Goal: Task Accomplishment & Management: Use online tool/utility

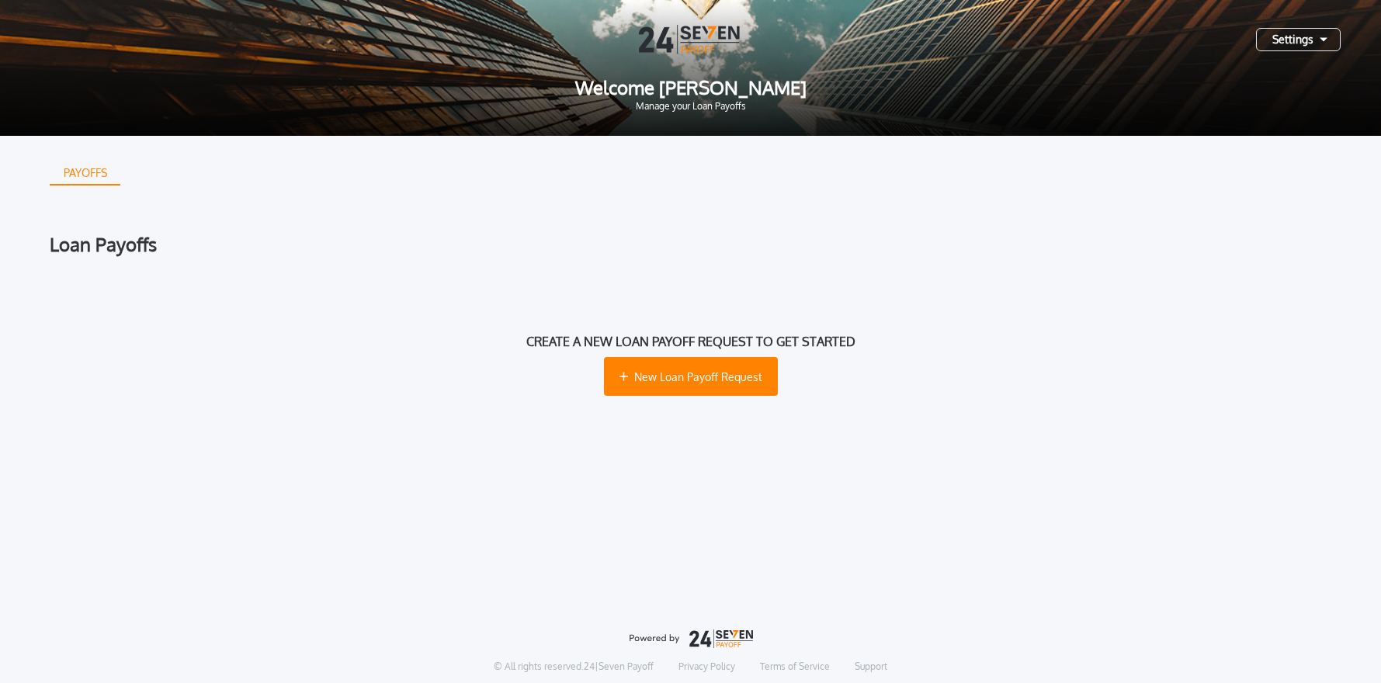
click at [1297, 52] on div at bounding box center [691, 39] width 1332 height 29
drag, startPoint x: 1296, startPoint y: 43, endPoint x: 1296, endPoint y: 56, distance: 12.4
click at [1296, 43] on div "Settings" at bounding box center [1298, 39] width 85 height 23
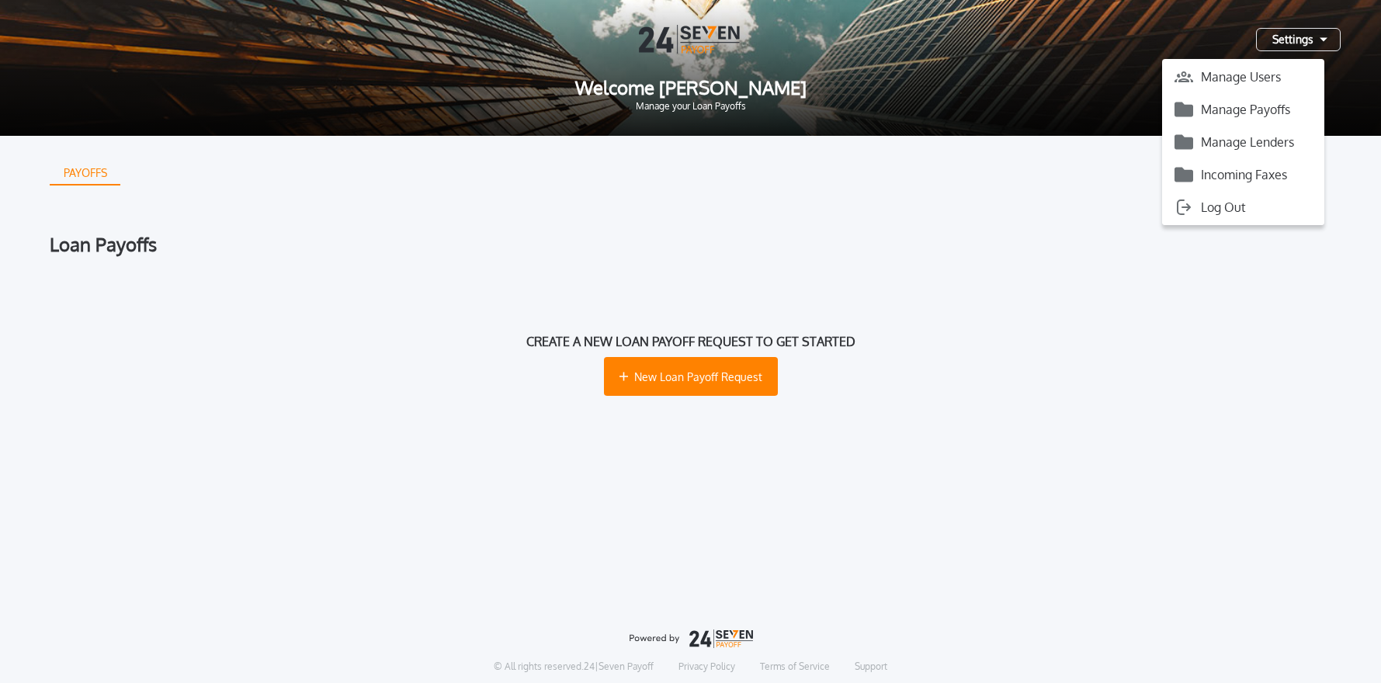
scroll to position [1, 0]
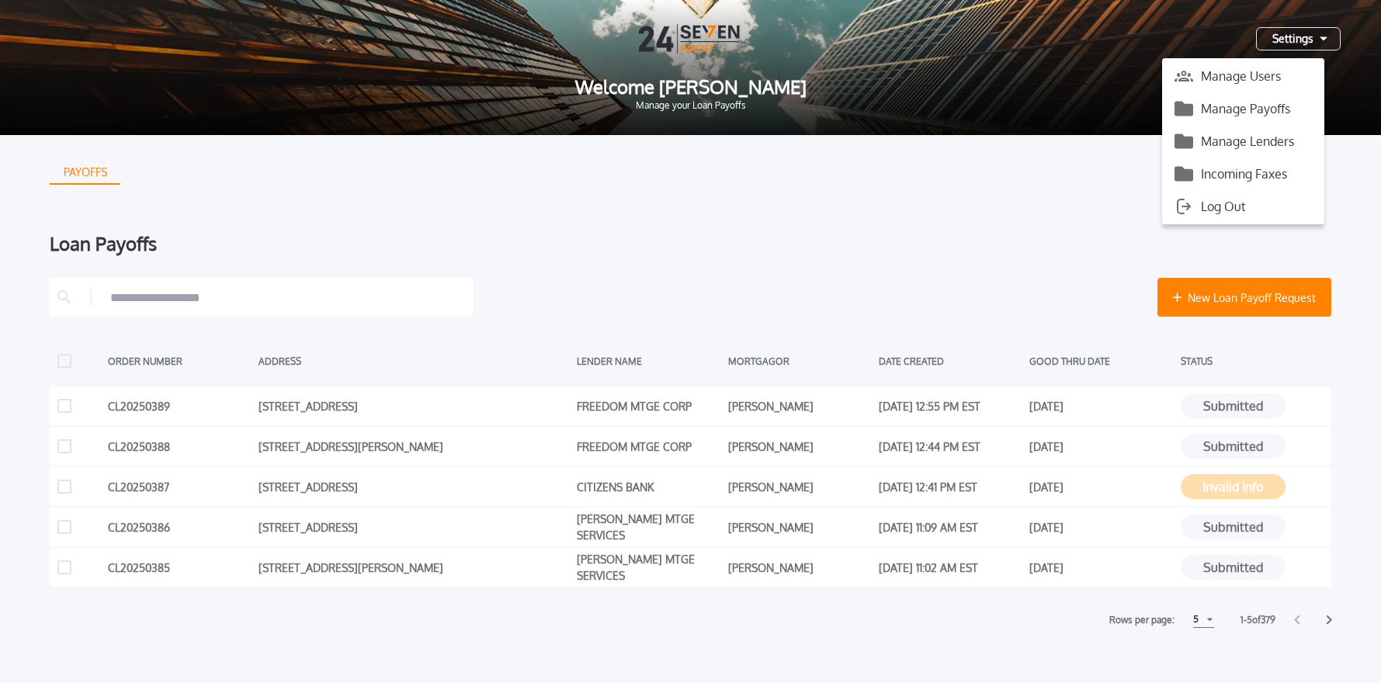
click at [1264, 103] on button "Manage Payoffs" at bounding box center [1243, 108] width 162 height 23
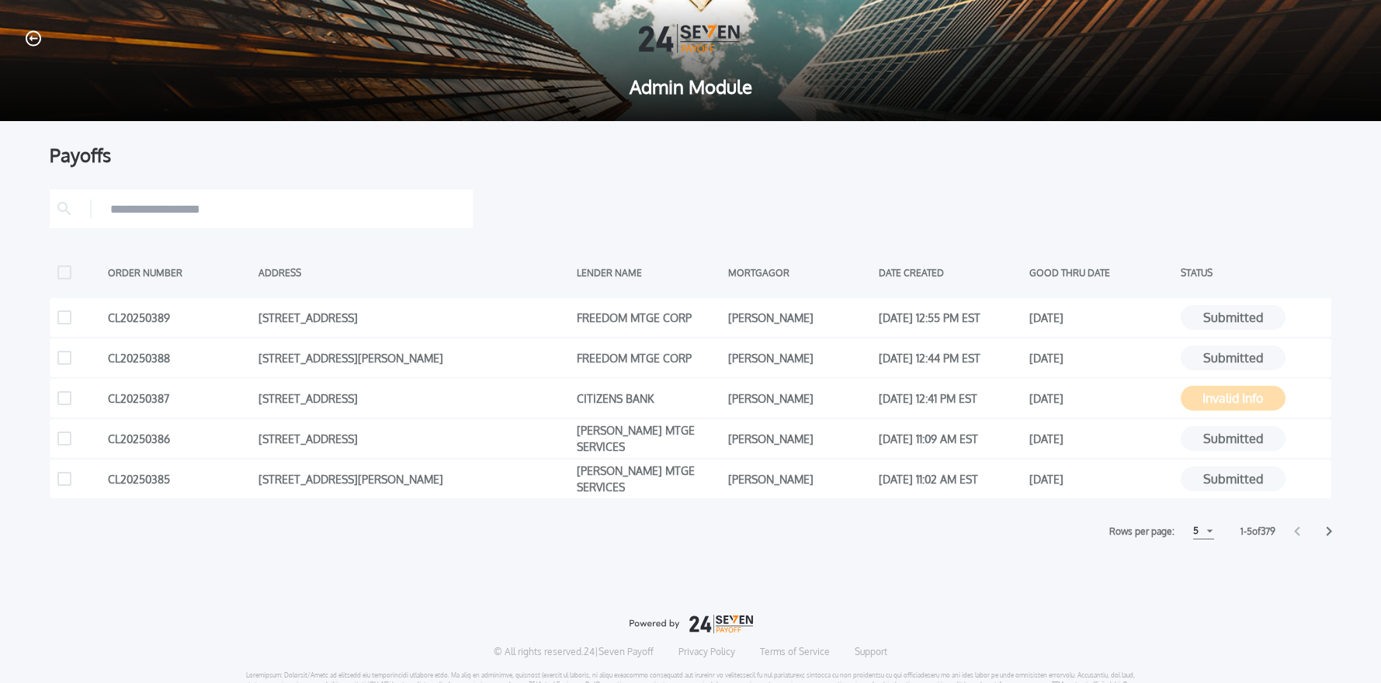
scroll to position [2, 0]
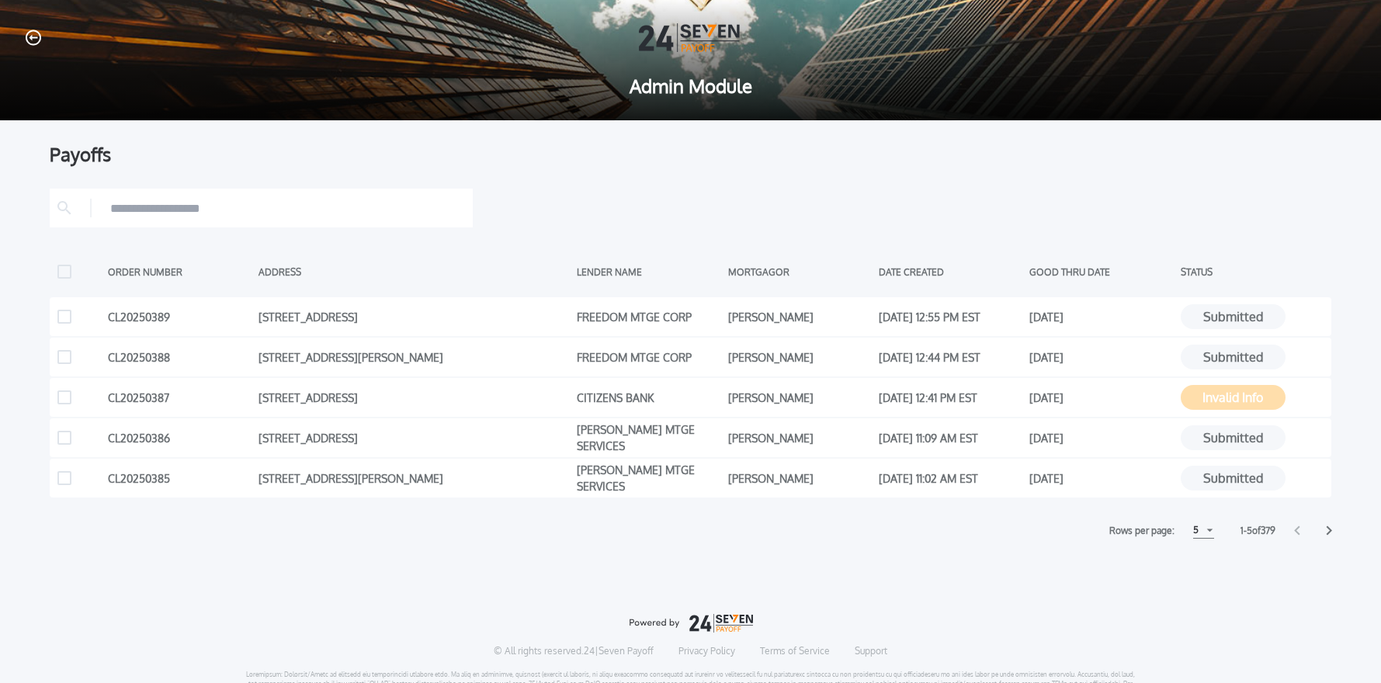
click at [252, 214] on input "text" at bounding box center [287, 207] width 355 height 23
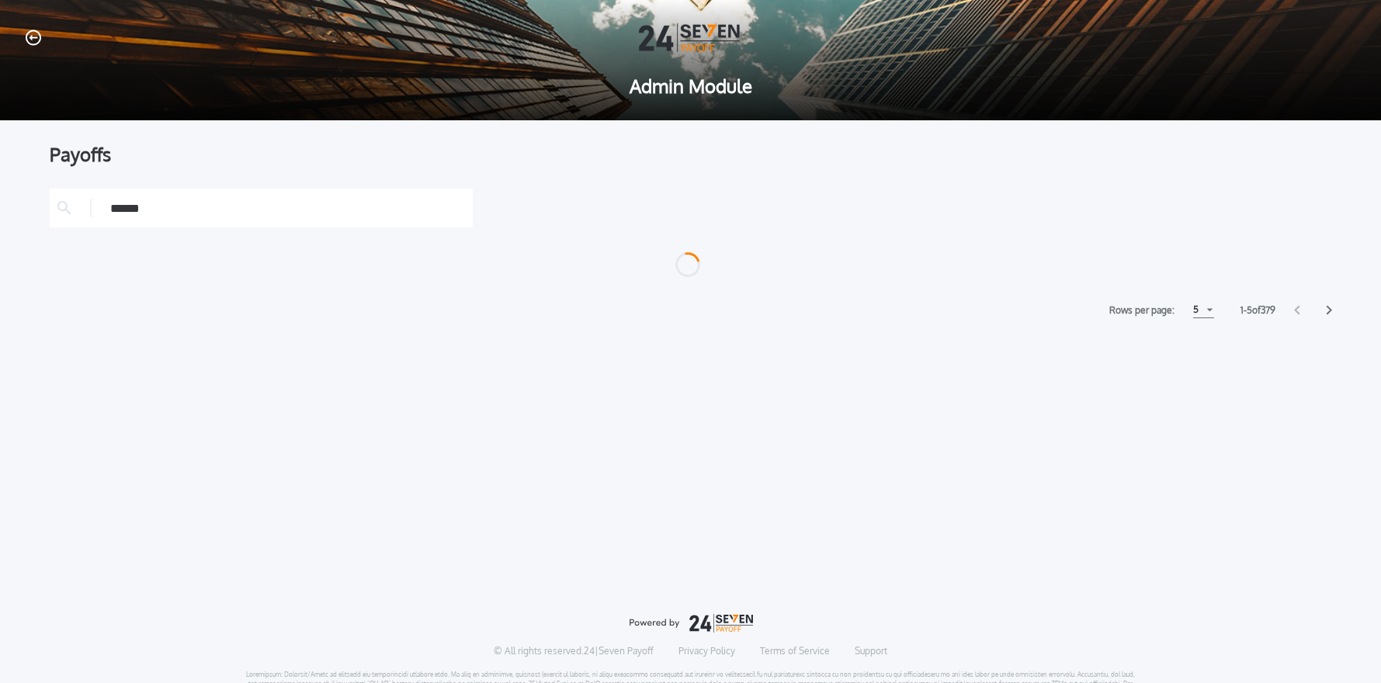
type input "******"
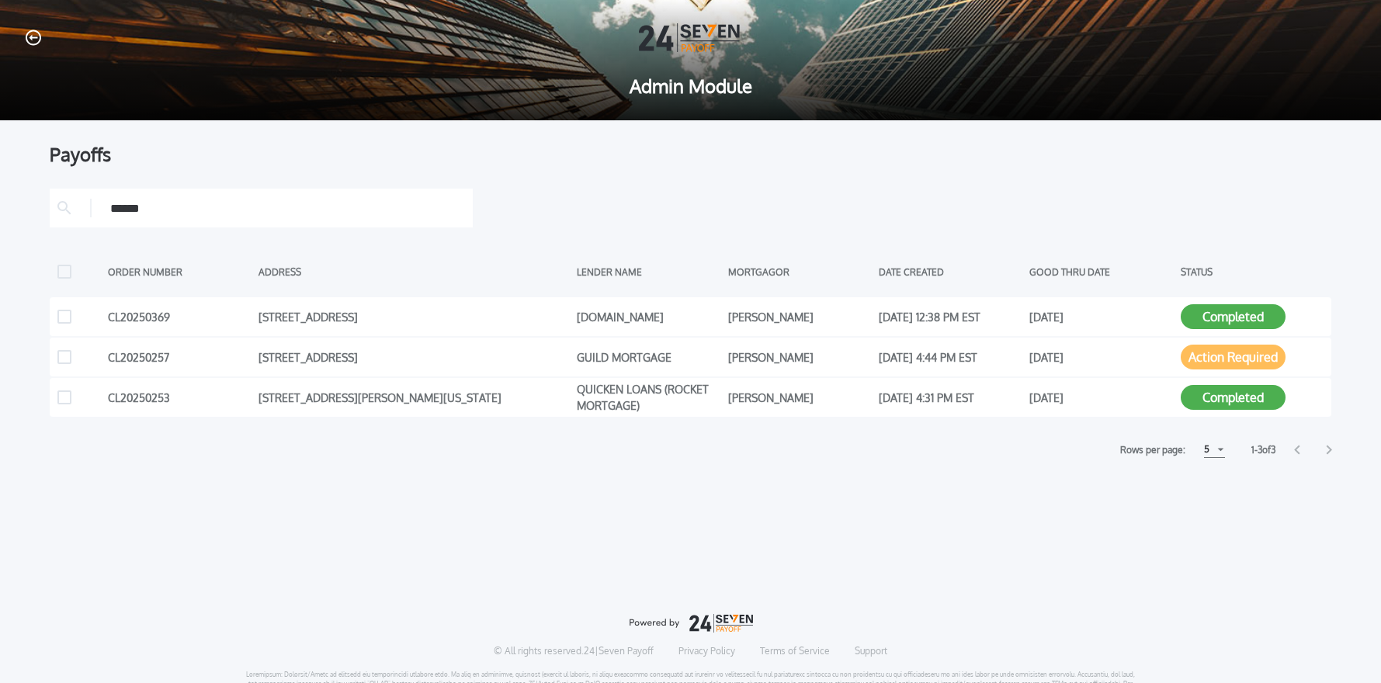
click at [31, 39] on icon "button" at bounding box center [34, 38] width 16 height 16
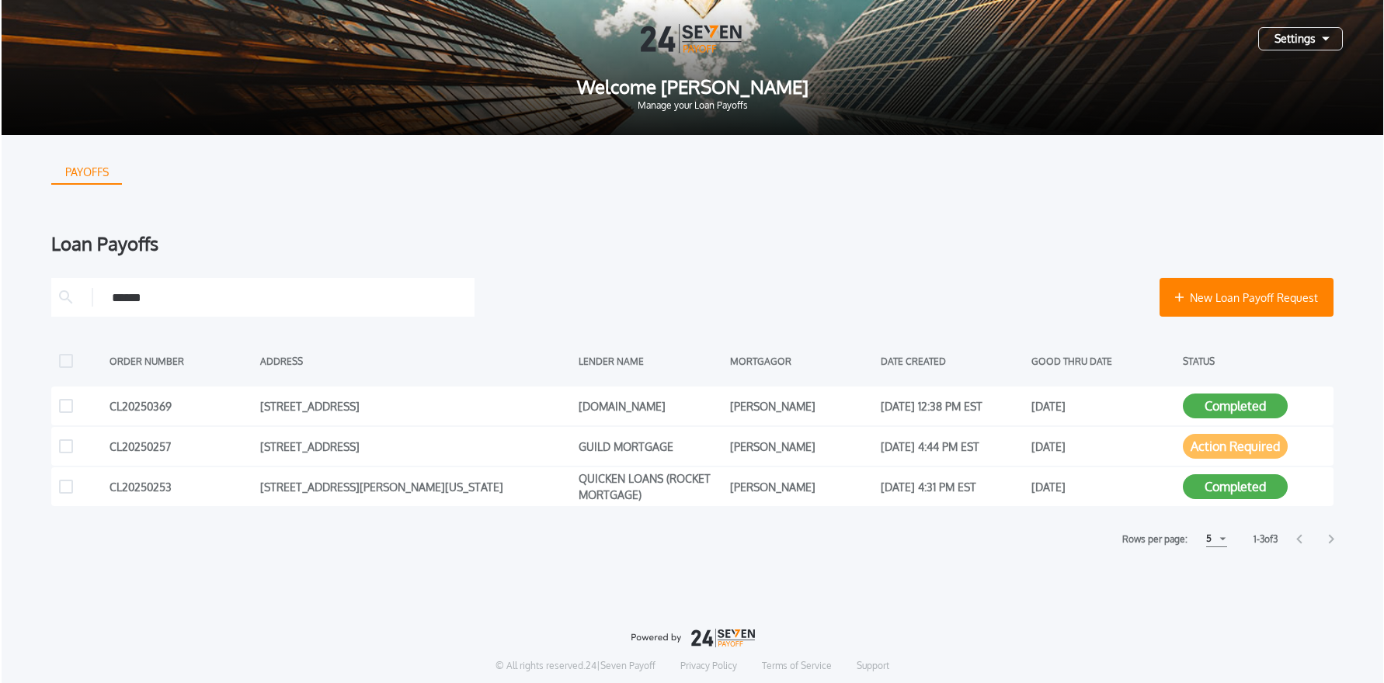
scroll to position [2, 0]
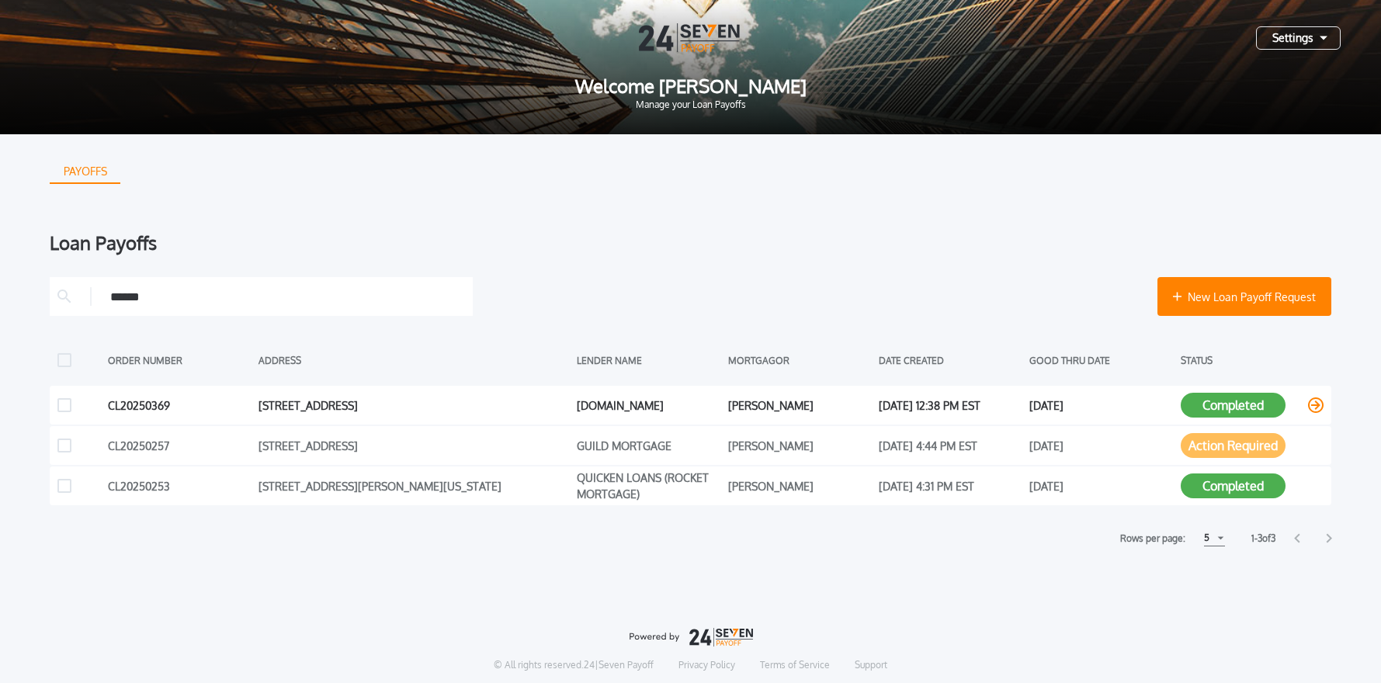
click at [1319, 405] on icon at bounding box center [1316, 406] width 16 height 16
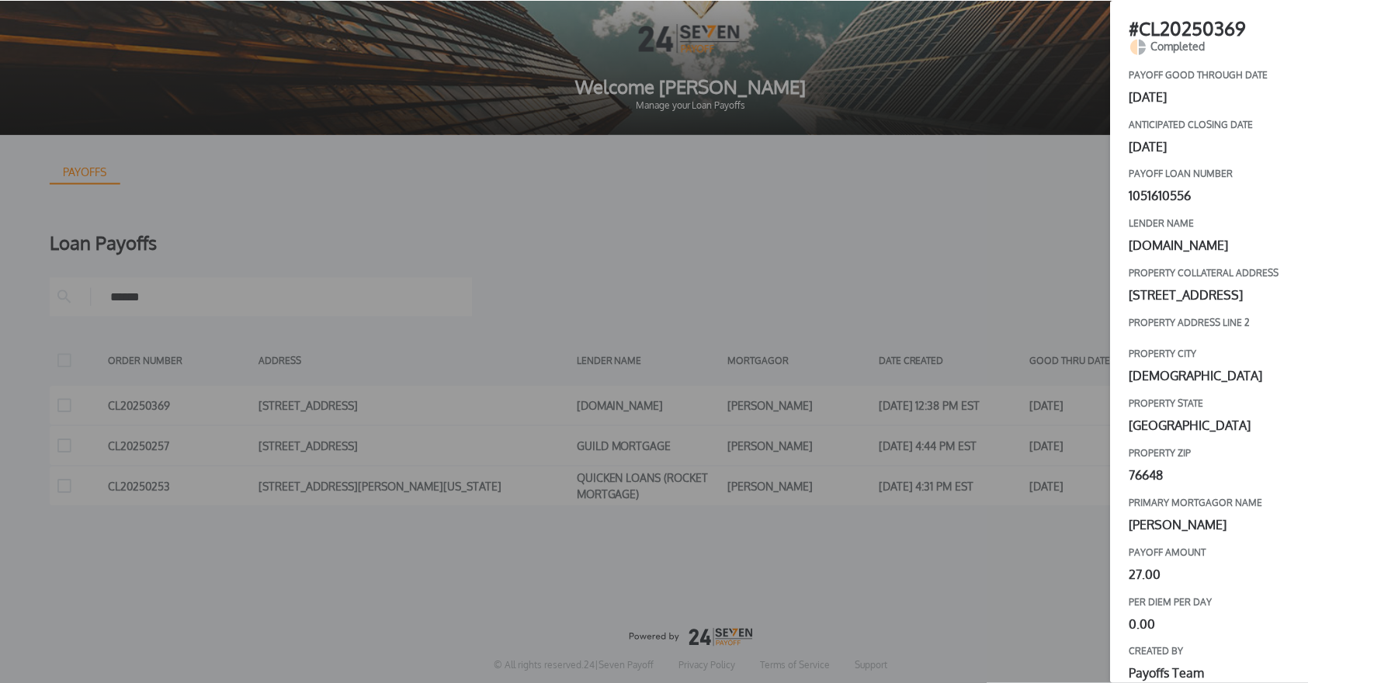
scroll to position [0, 0]
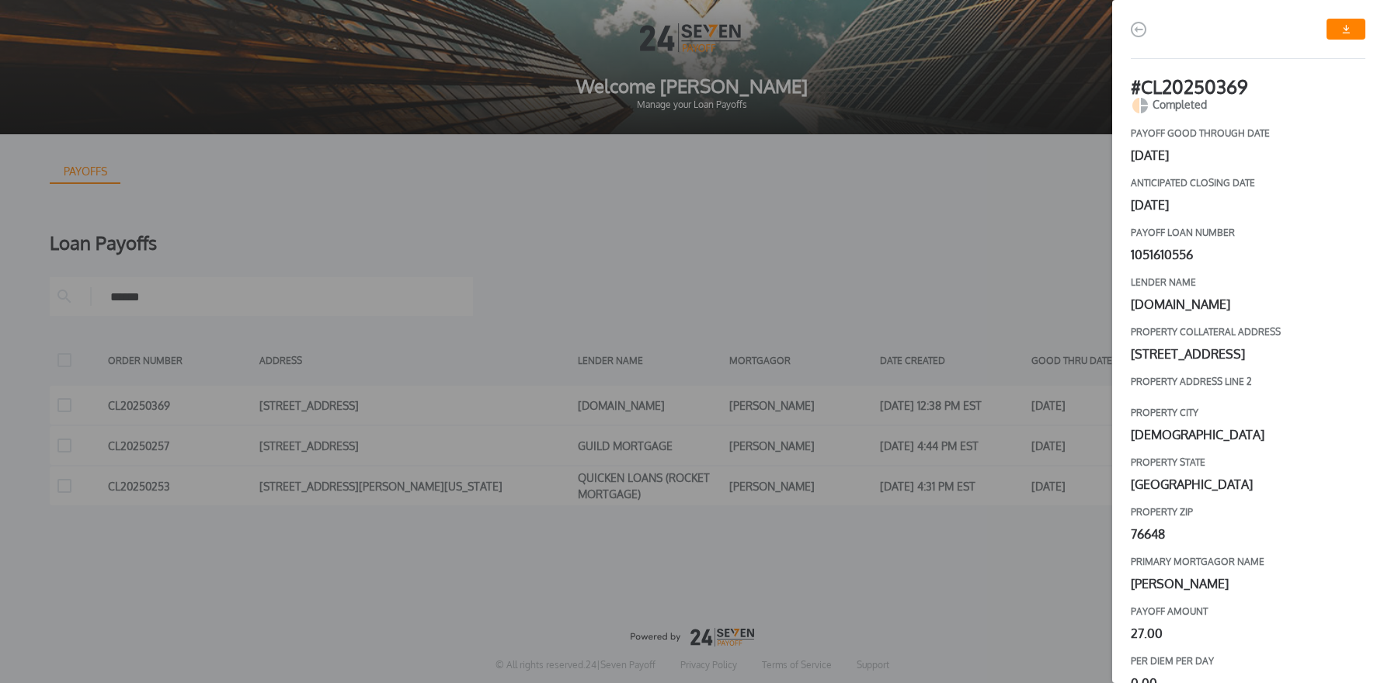
click at [1343, 36] on link "button" at bounding box center [1345, 29] width 39 height 21
click at [992, 219] on div "# CL20250369 Completed payoff good through date October 9, 2025 Anticipated clo…" at bounding box center [692, 341] width 1384 height 683
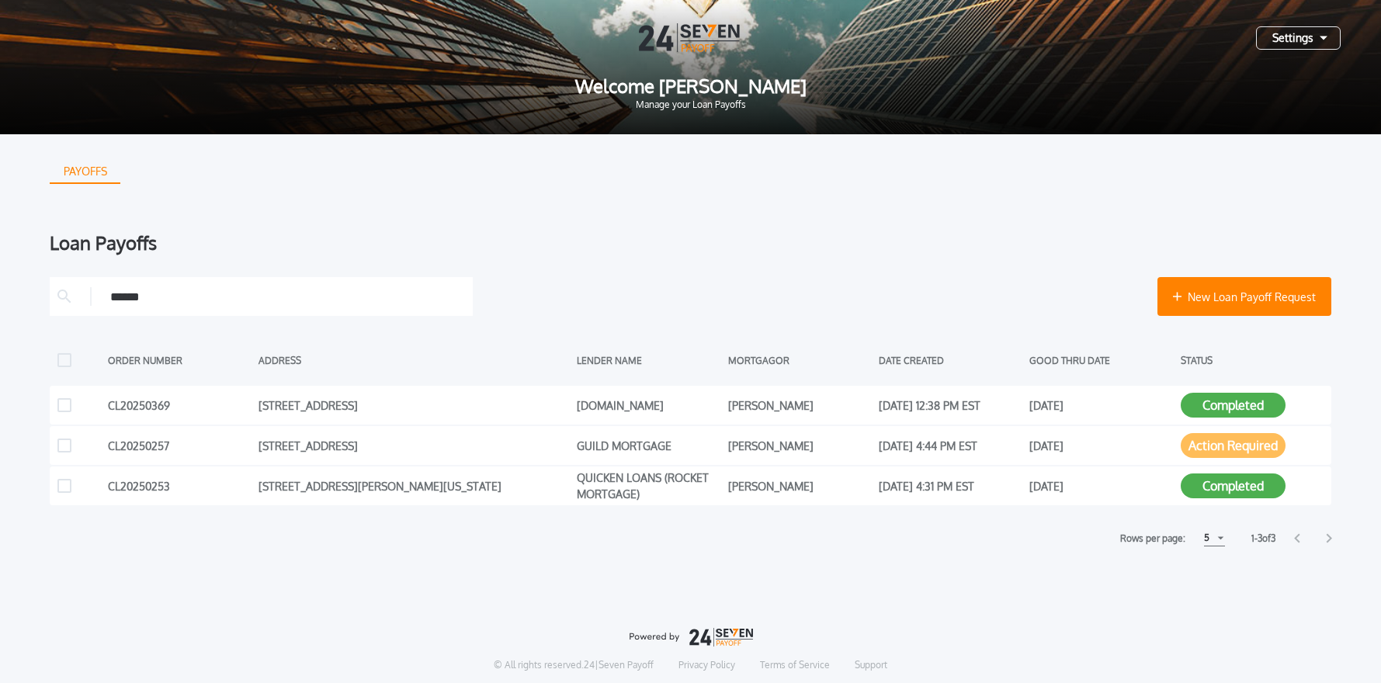
scroll to position [2, 0]
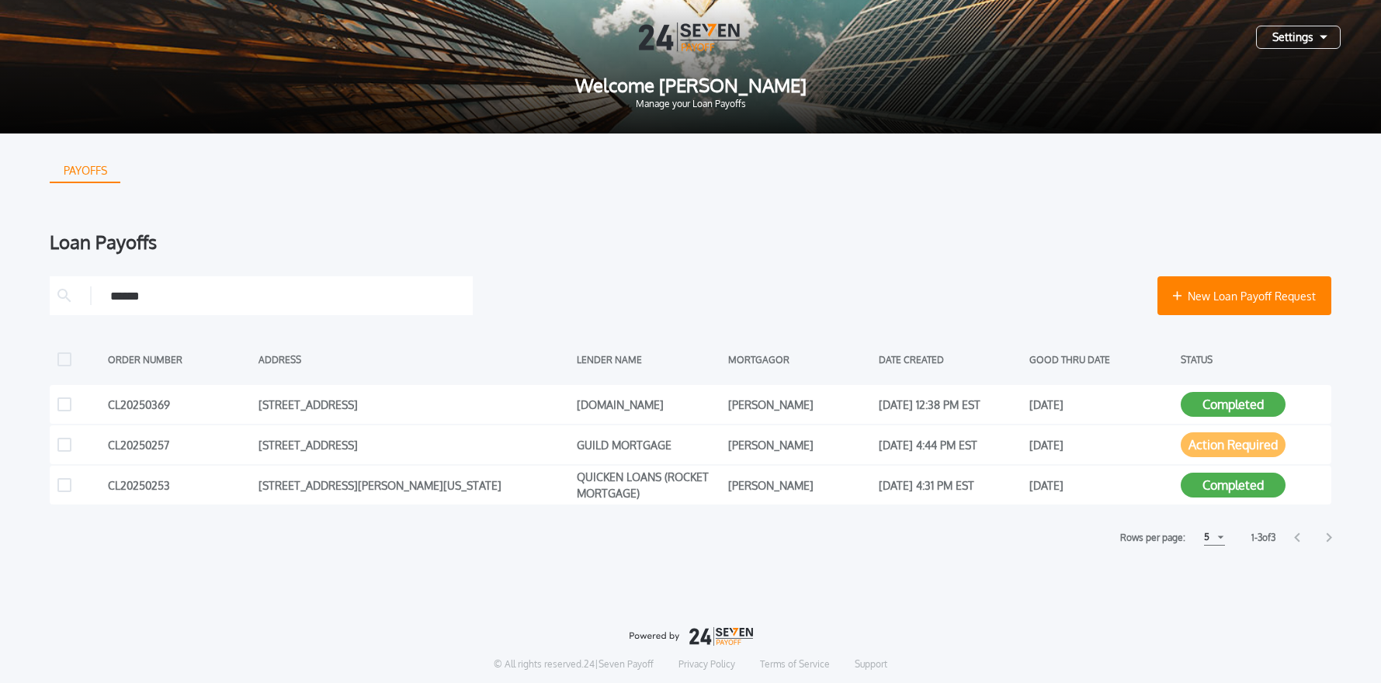
click at [247, 291] on input "******" at bounding box center [287, 295] width 355 height 23
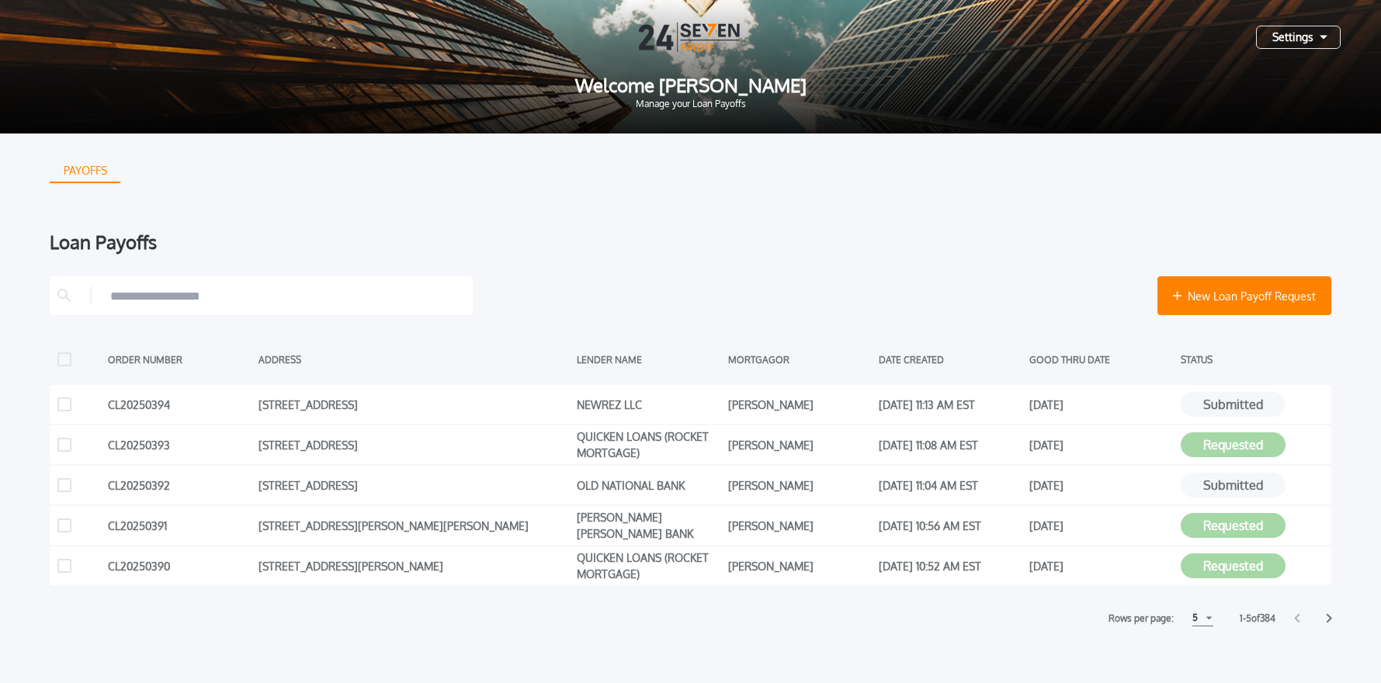
click at [1288, 43] on div "Settings" at bounding box center [1298, 37] width 85 height 23
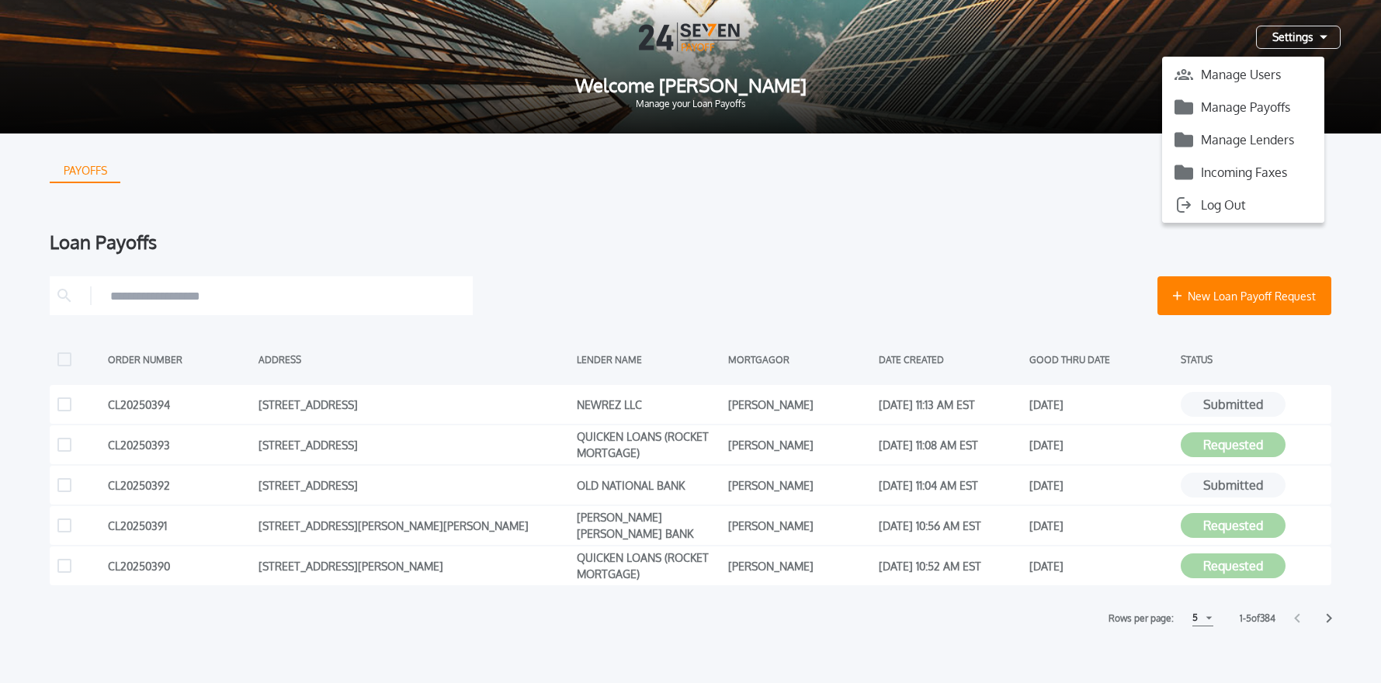
click at [1264, 113] on button "Manage Payoffs" at bounding box center [1243, 107] width 162 height 23
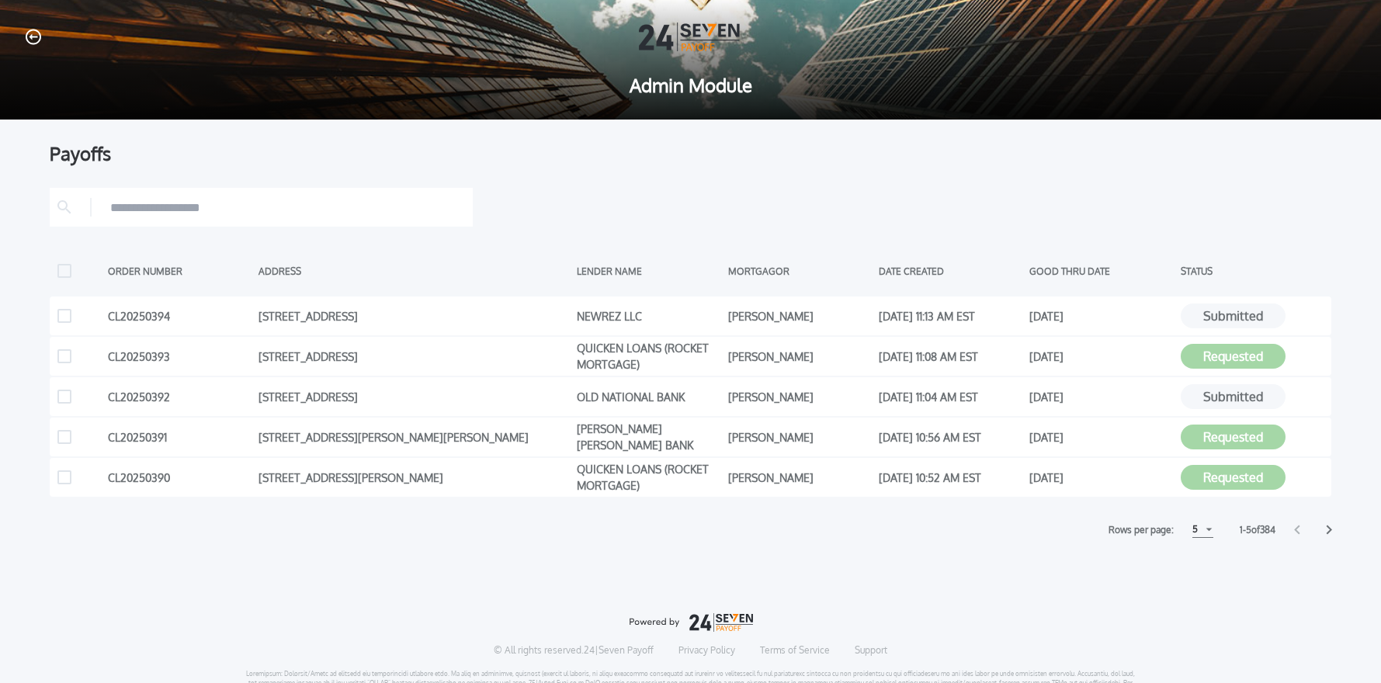
click at [206, 216] on input "text" at bounding box center [287, 207] width 355 height 23
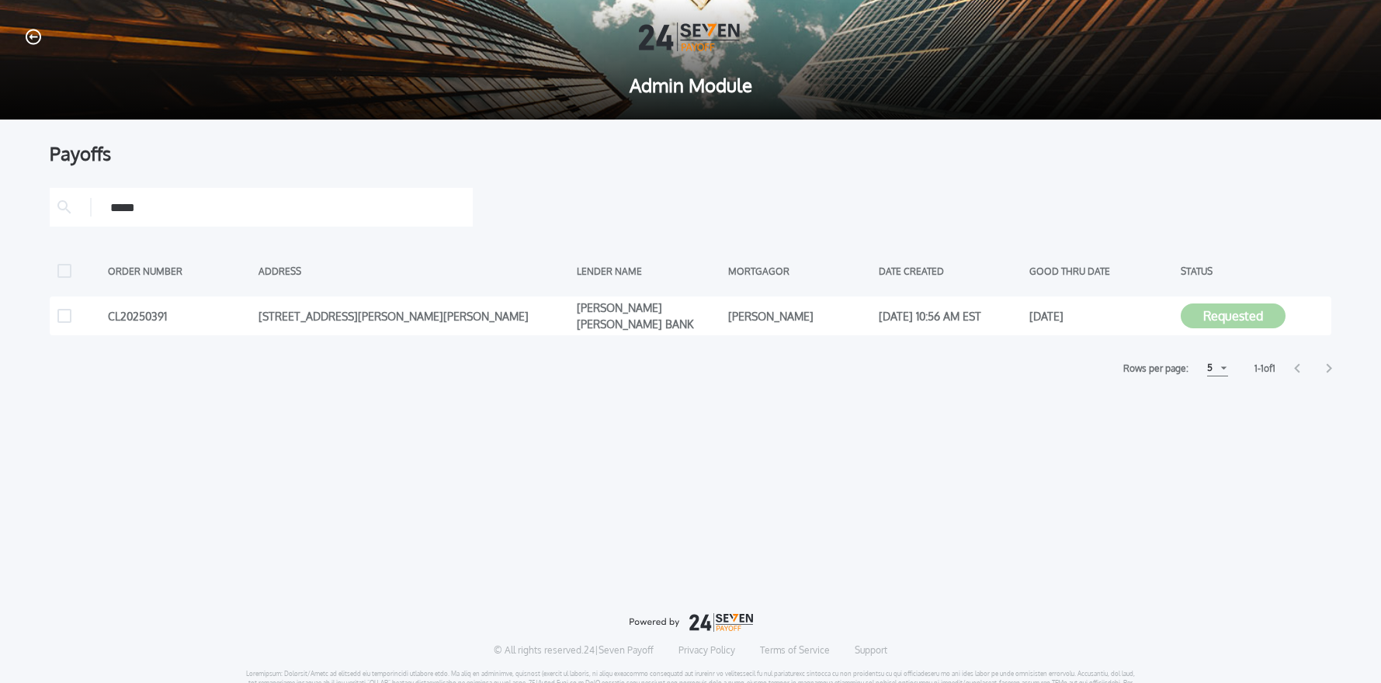
type input "*****"
click at [1316, 316] on icon at bounding box center [1316, 316] width 16 height 16
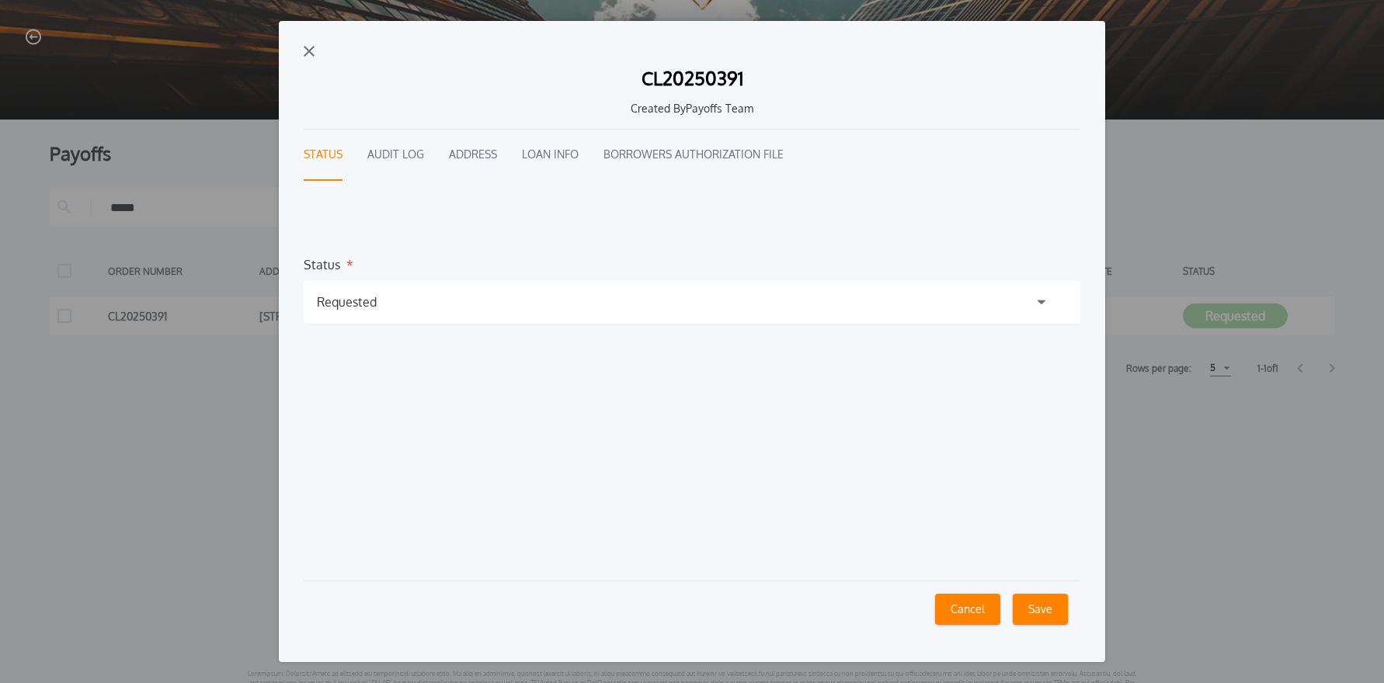
click at [398, 308] on div "Requested" at bounding box center [692, 301] width 776 height 43
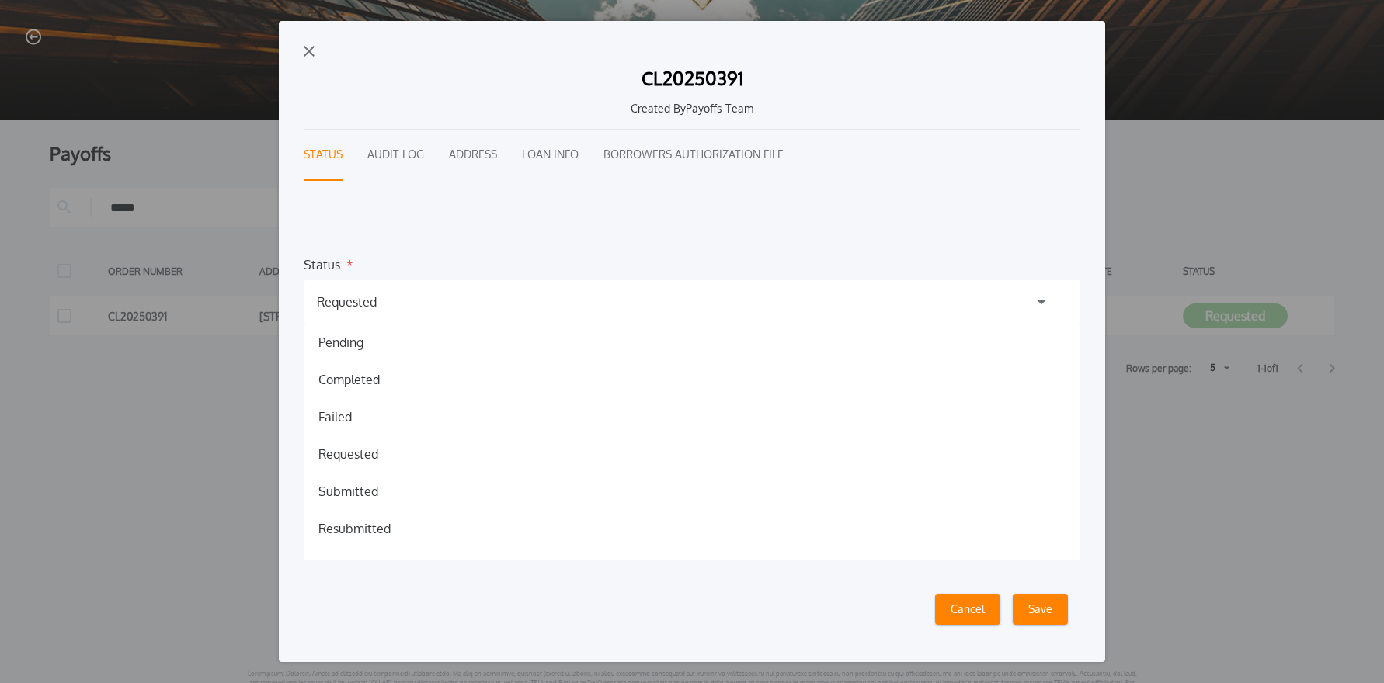
click at [139, 510] on div "CL20250391 Created By Payoffs Team Status Audit Log Address Loan Info Borrowers…" at bounding box center [692, 341] width 1384 height 683
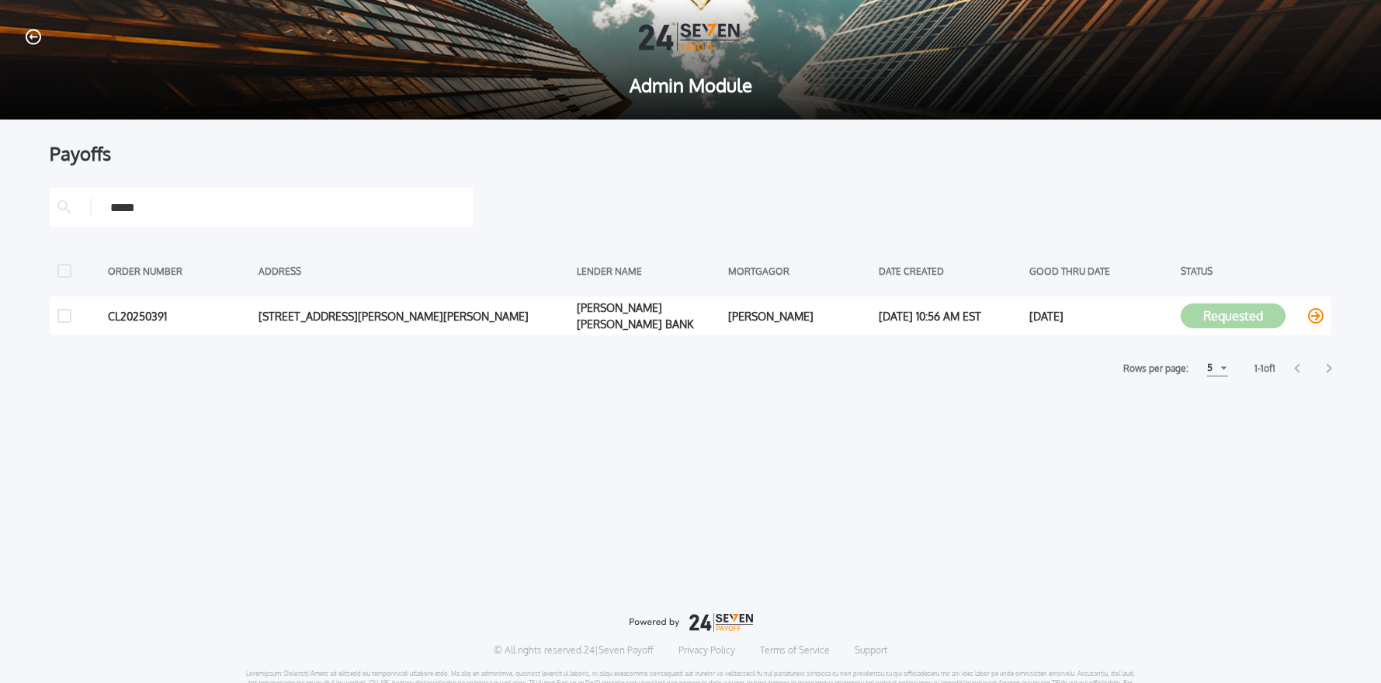
click at [1316, 318] on icon at bounding box center [1316, 316] width 16 height 16
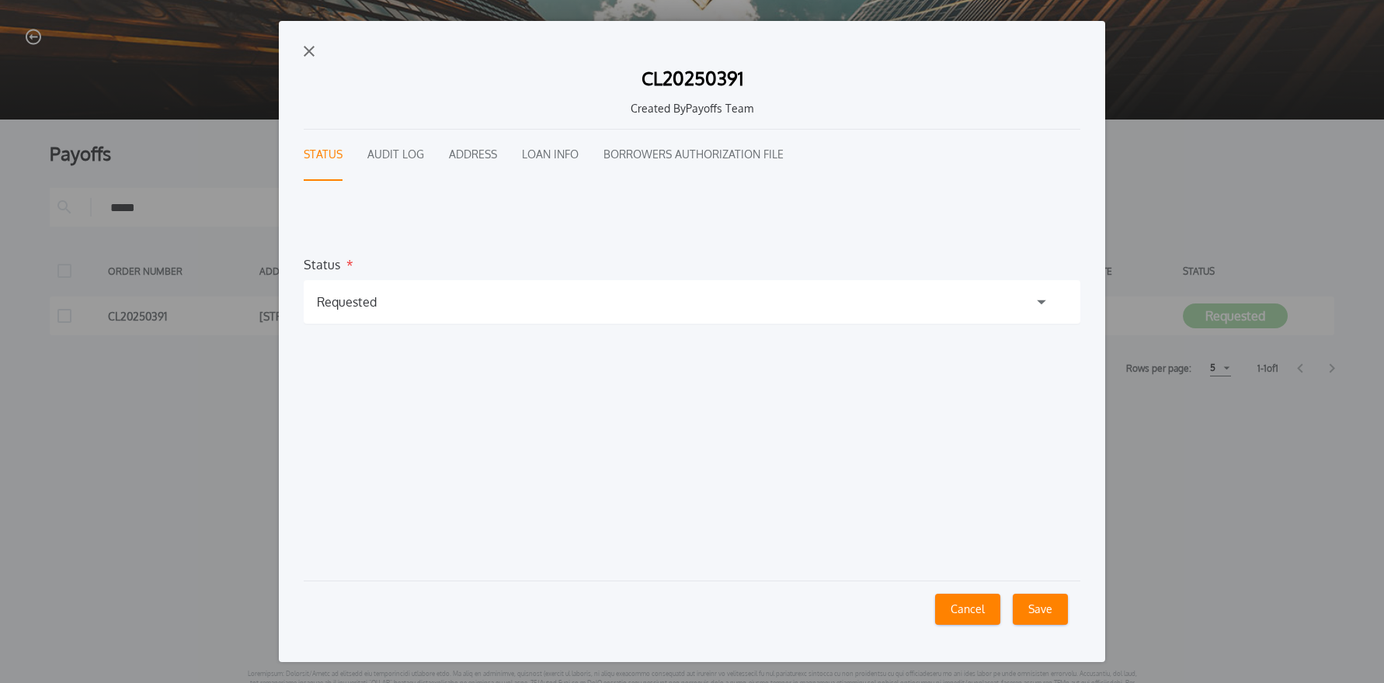
click at [401, 158] on button "Audit Log" at bounding box center [395, 155] width 57 height 51
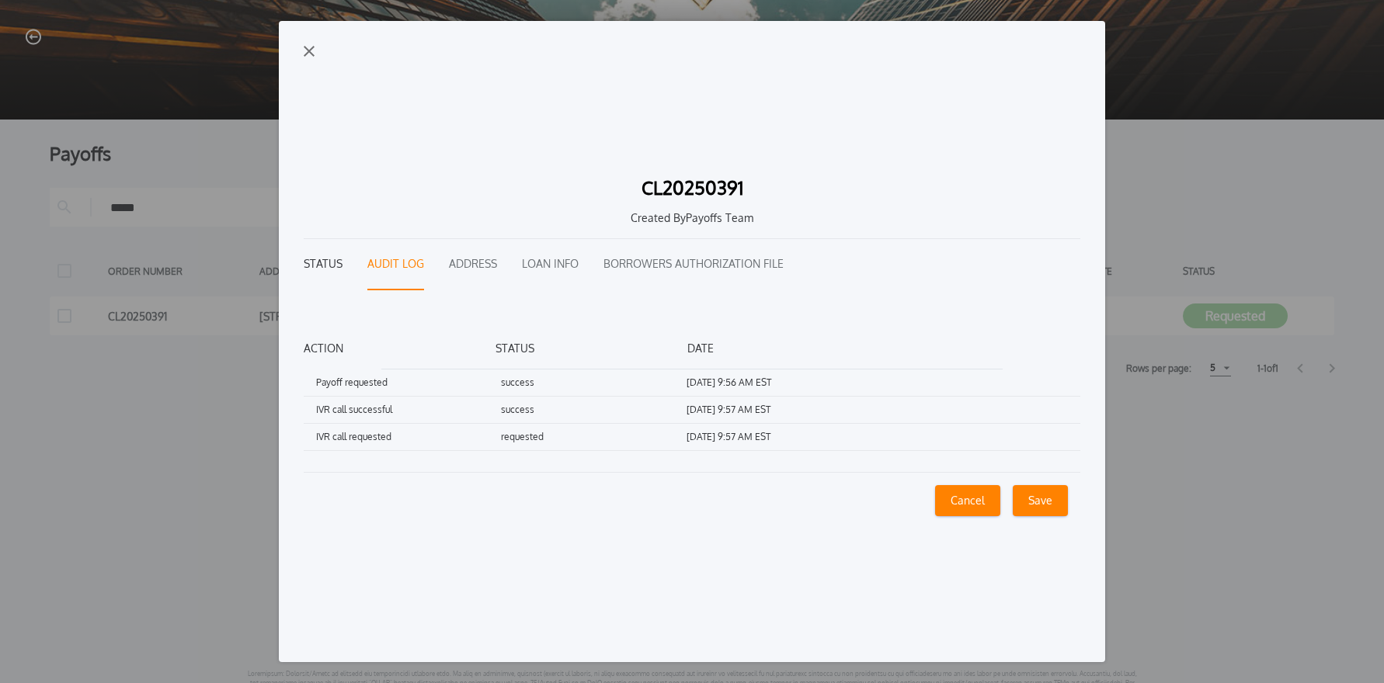
click at [321, 263] on button "Status" at bounding box center [323, 264] width 39 height 51
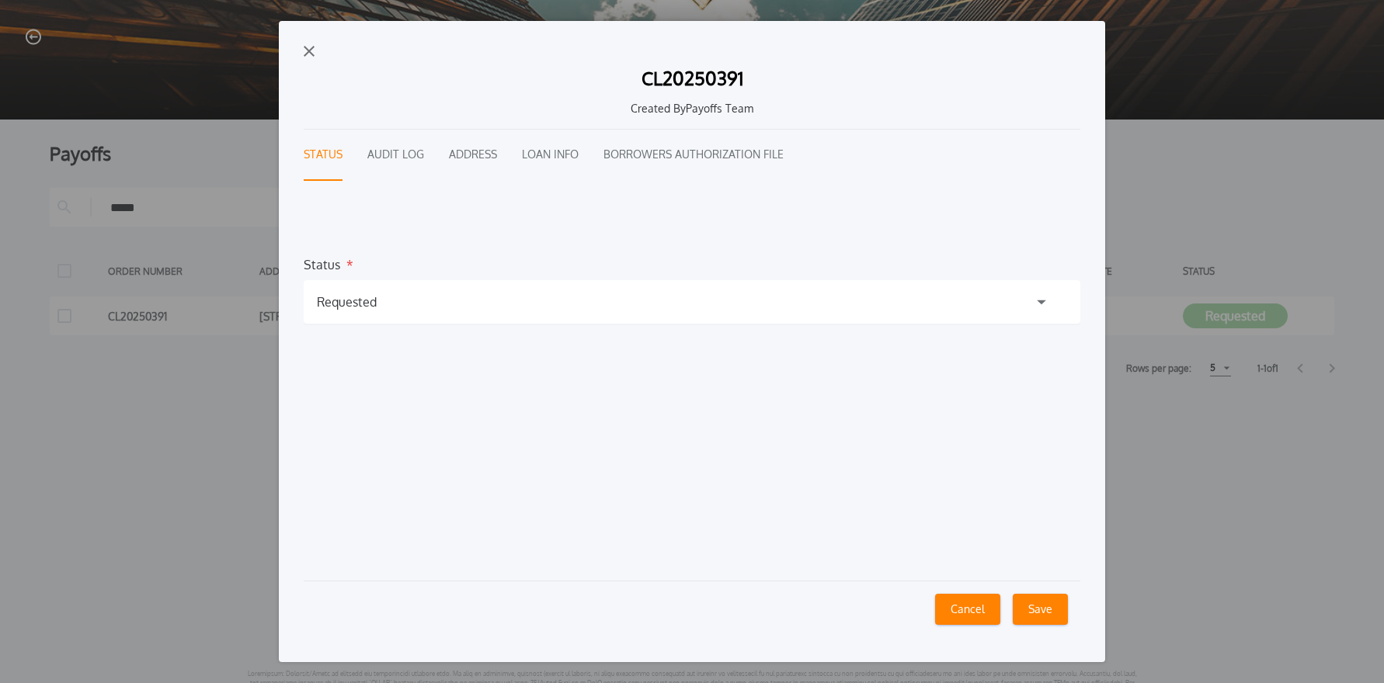
drag, startPoint x: 361, startPoint y: 302, endPoint x: 366, endPoint y: 360, distance: 58.4
click at [361, 303] on div "Requested" at bounding box center [347, 302] width 60 height 19
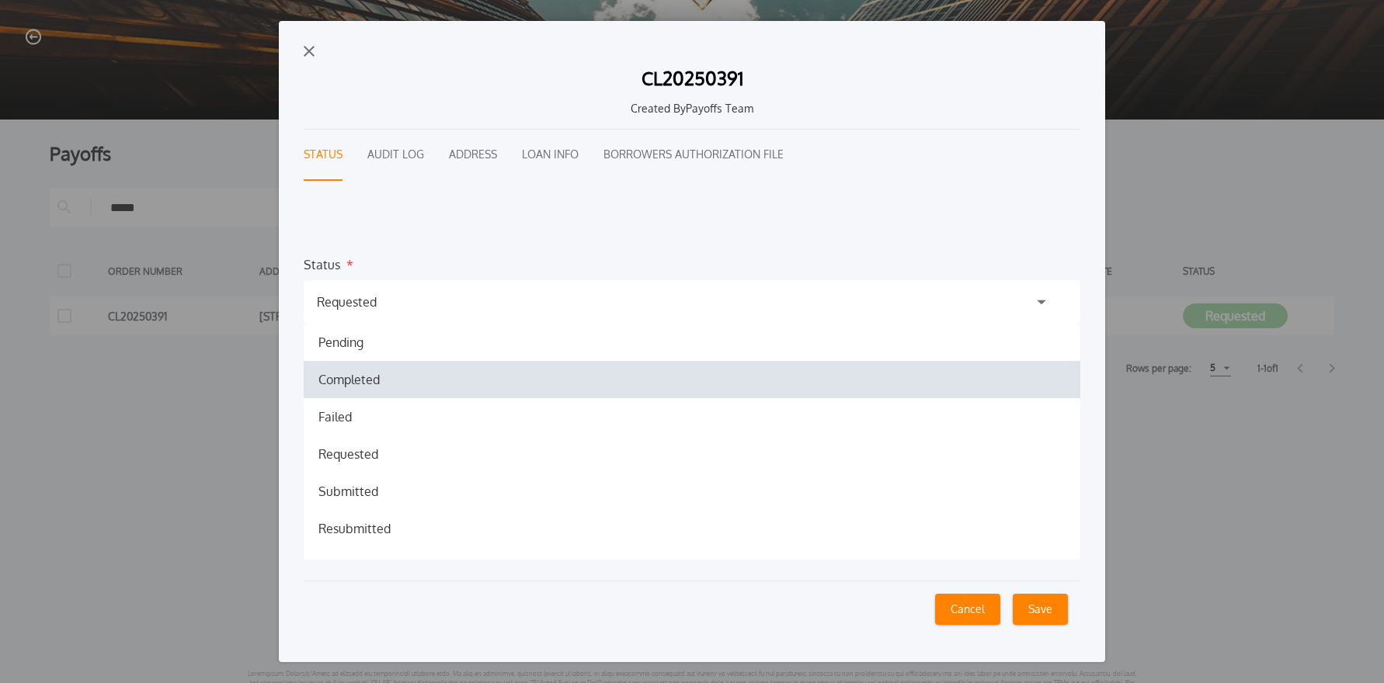
click at [365, 380] on h1 "Completed" at bounding box center [349, 379] width 86 height 19
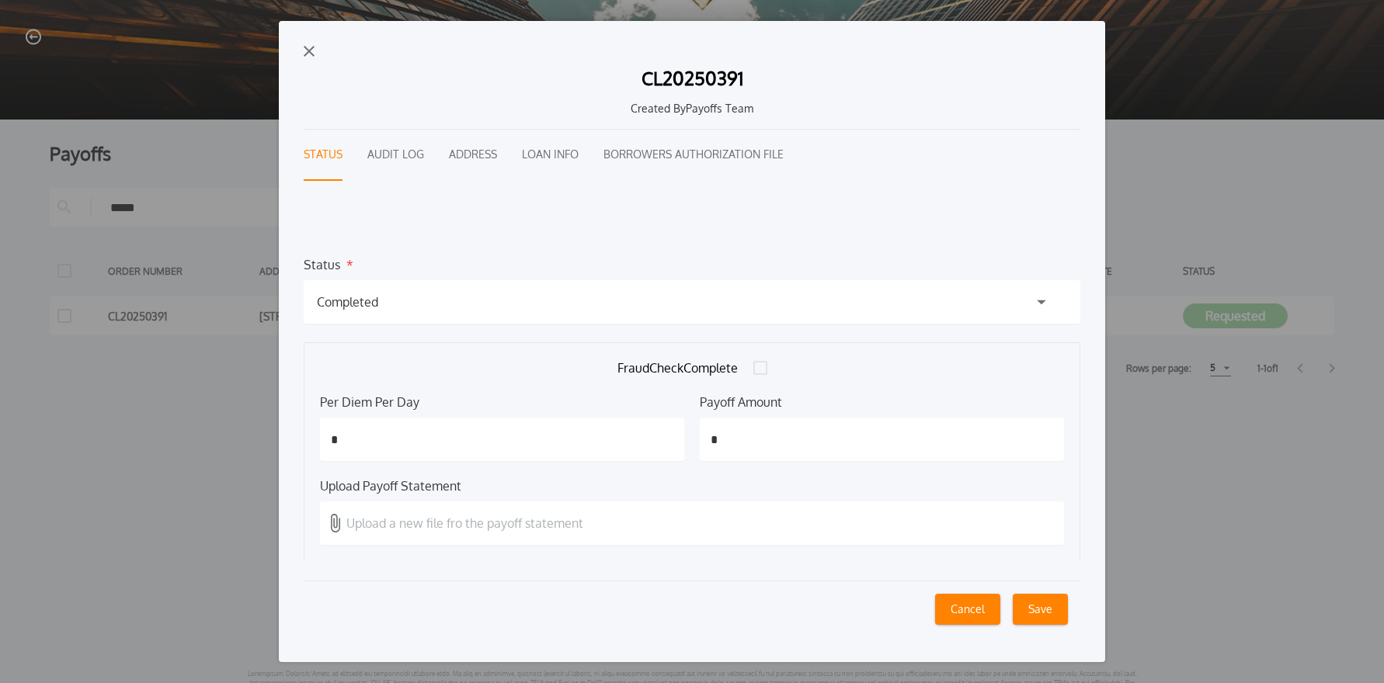
click at [377, 438] on input "*" at bounding box center [502, 439] width 364 height 43
type input "*****"
type input "*********"
click at [419, 533] on label "Upload a new file fro the payoff statement" at bounding box center [692, 523] width 744 height 43
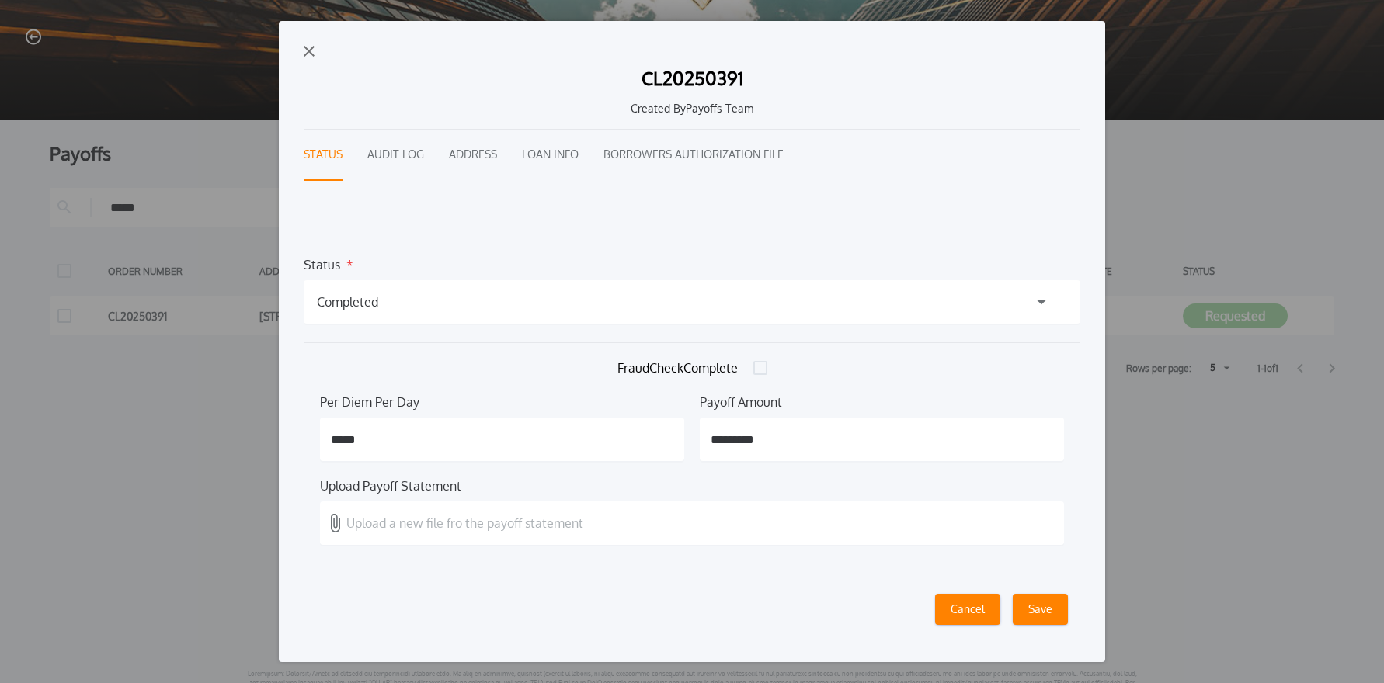
click at [0, 0] on input "Upload a new file fro the payoff statement" at bounding box center [0, 0] width 0 height 0
click at [1034, 606] on button "Save" at bounding box center [1040, 609] width 55 height 31
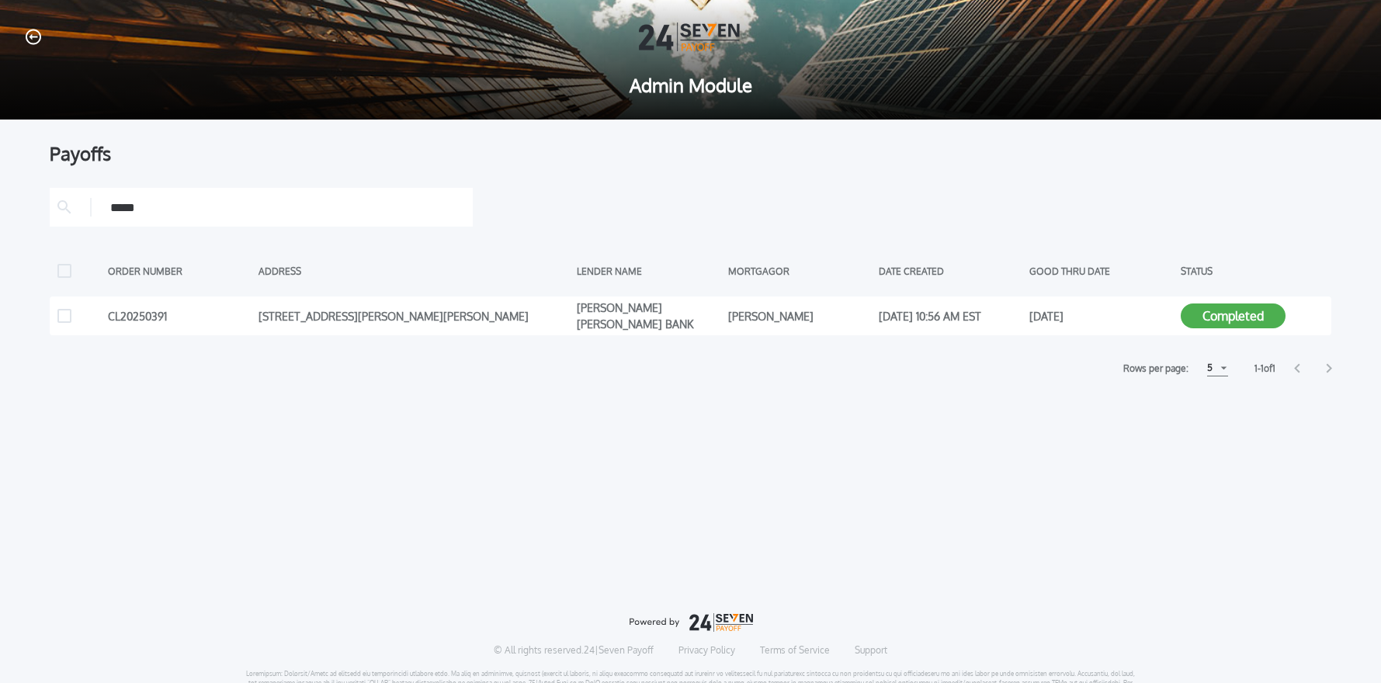
click at [189, 205] on input "*****" at bounding box center [287, 207] width 355 height 23
click at [189, 204] on input "*****" at bounding box center [287, 207] width 355 height 23
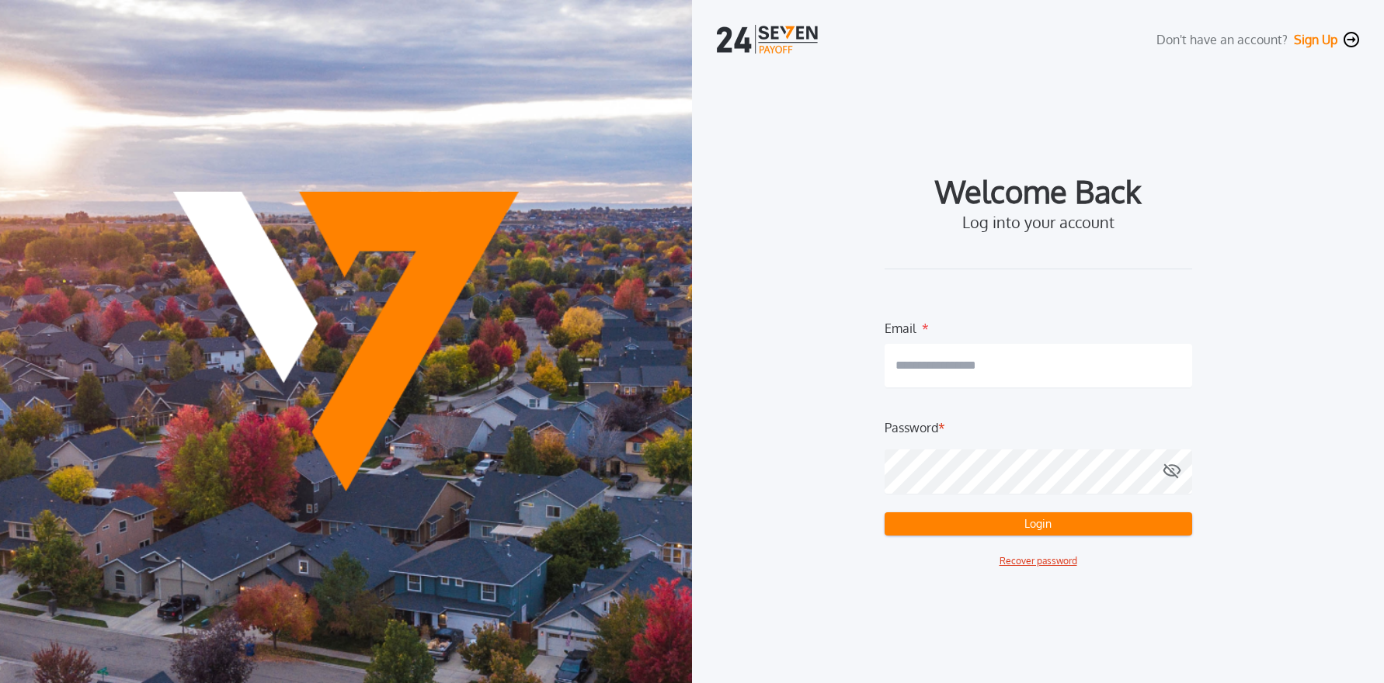
type input "**********"
drag, startPoint x: 1013, startPoint y: 525, endPoint x: 1186, endPoint y: 530, distance: 173.2
click at [1013, 525] on button "Login" at bounding box center [1037, 523] width 307 height 23
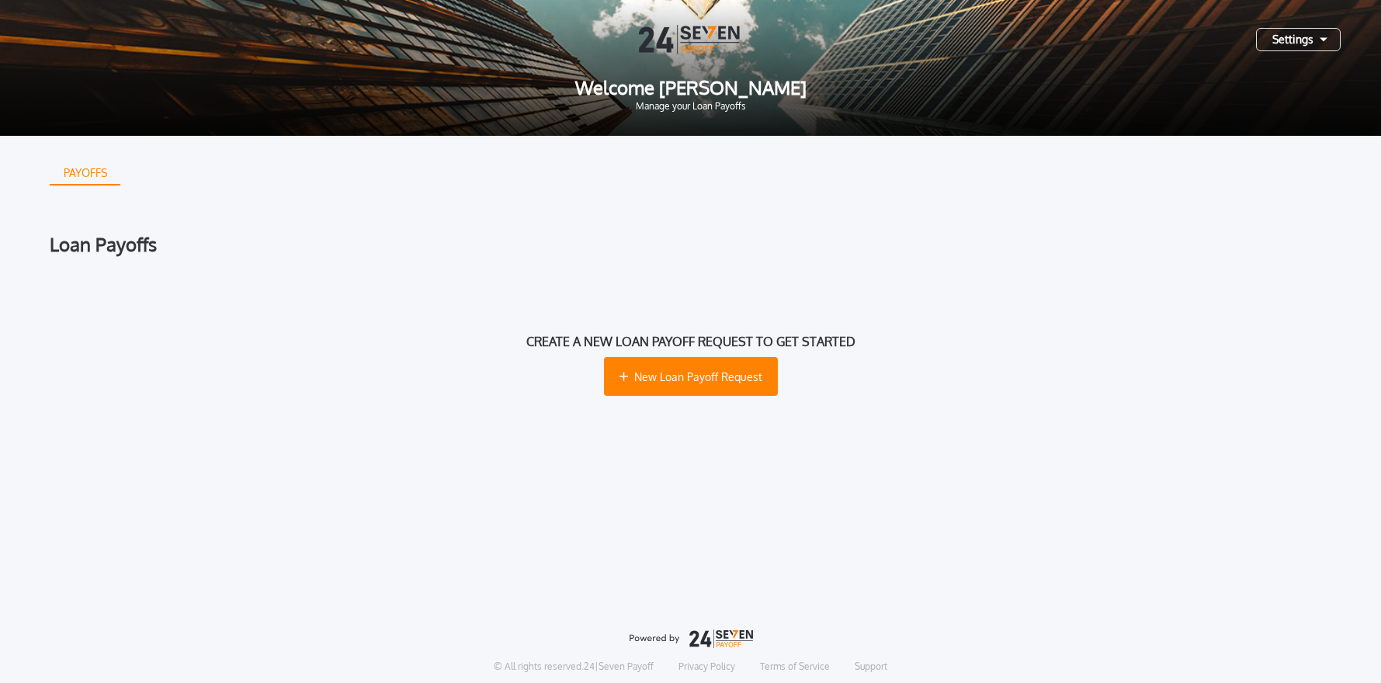
click at [1284, 44] on div "Settings" at bounding box center [1298, 39] width 85 height 23
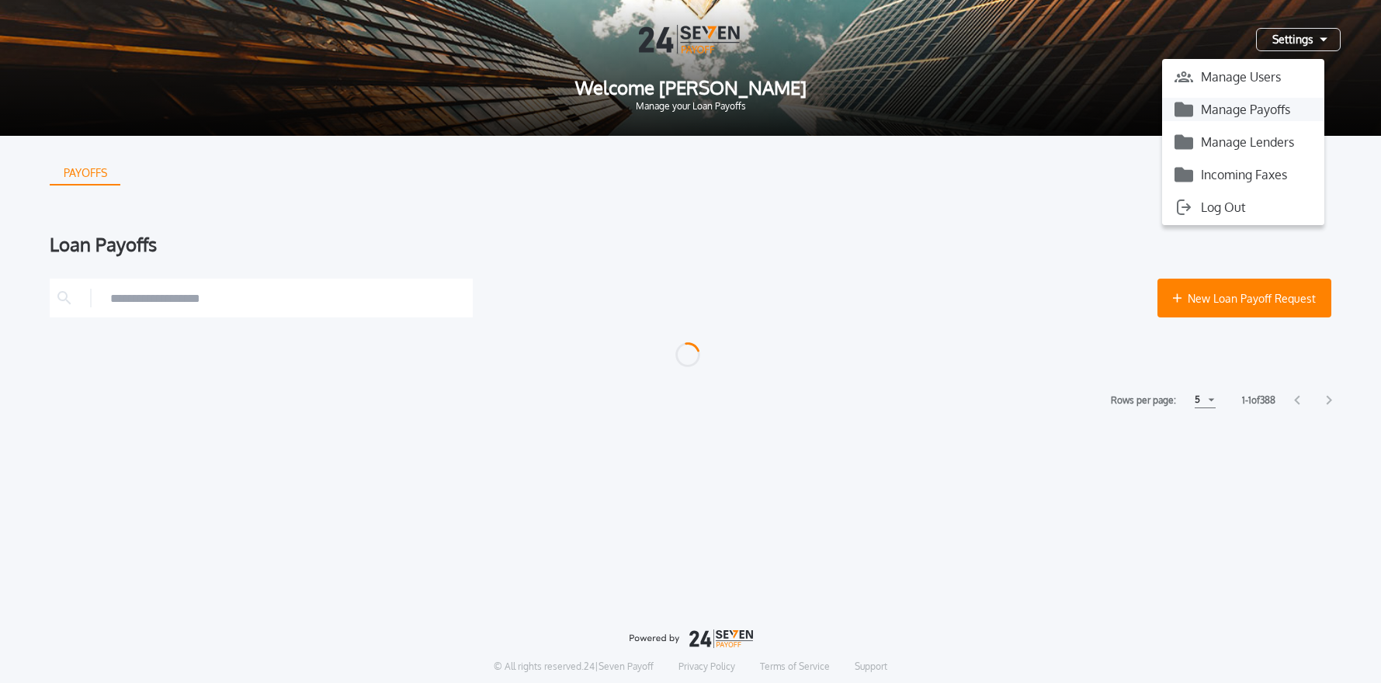
click at [1254, 111] on button "Manage Payoffs" at bounding box center [1243, 109] width 162 height 23
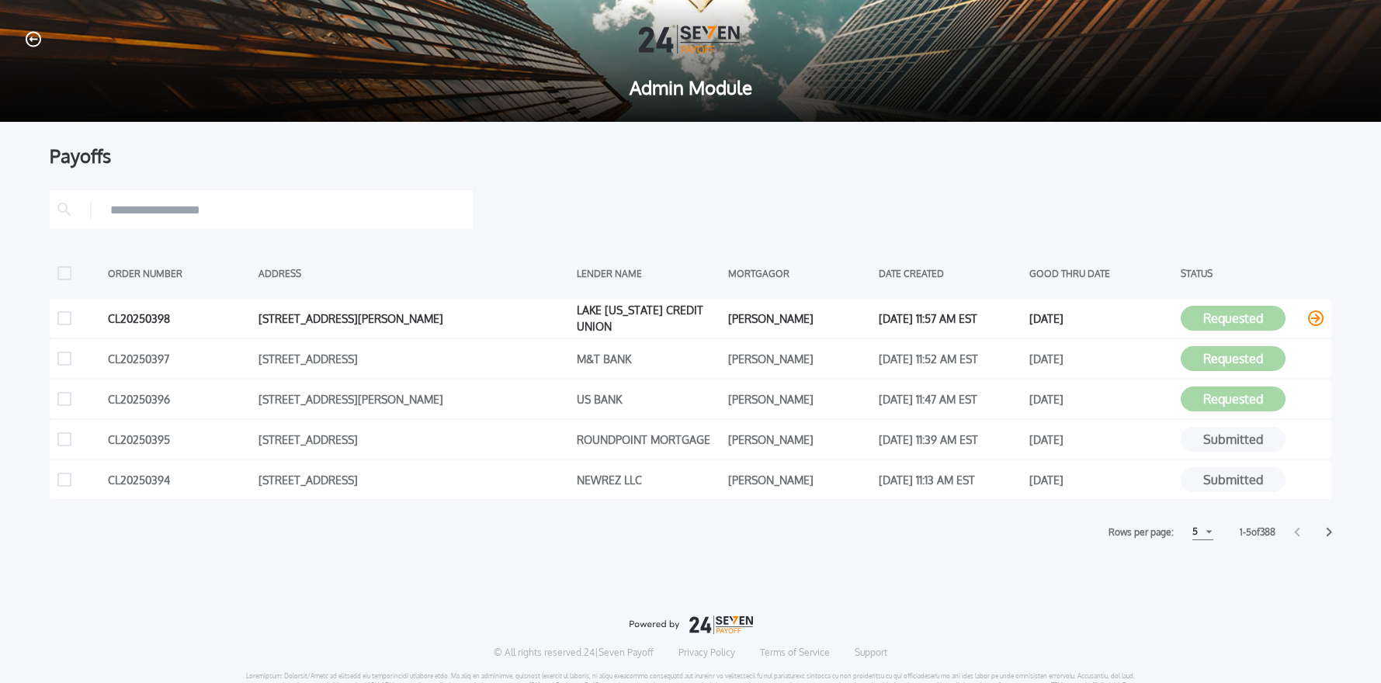
click at [1311, 320] on icon at bounding box center [1316, 319] width 16 height 16
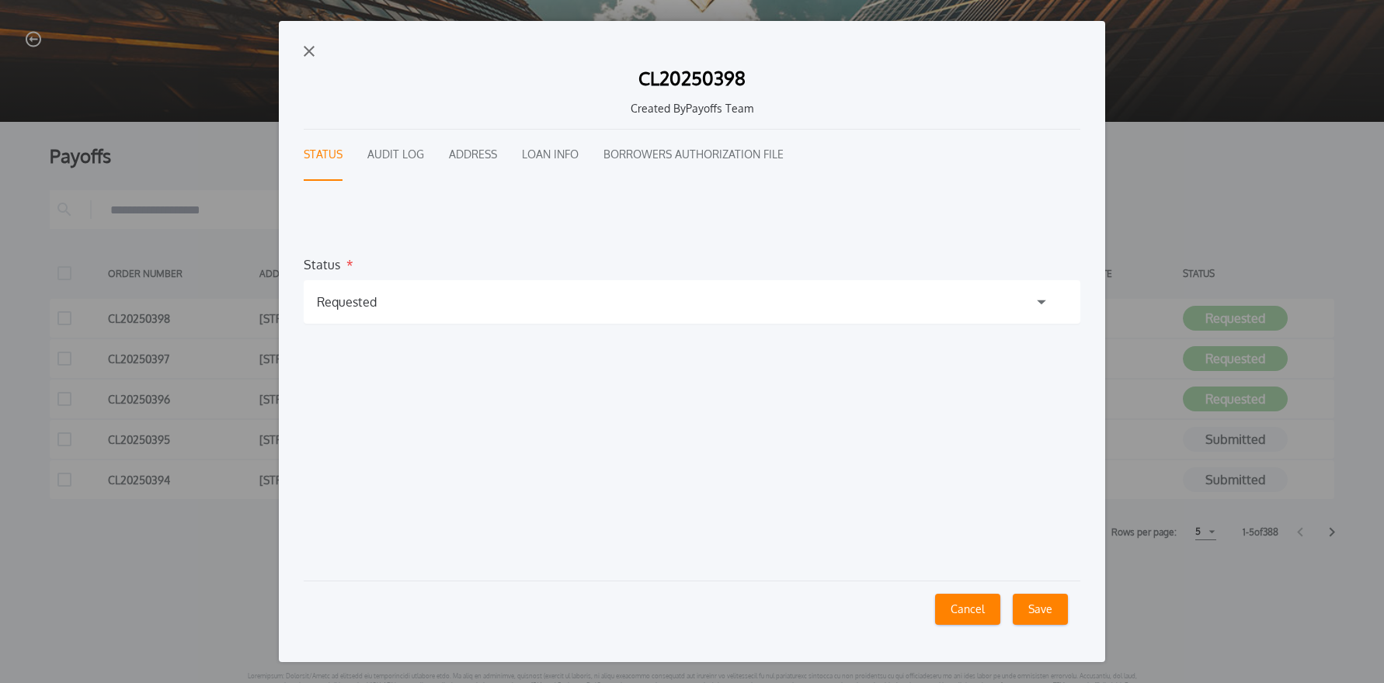
click at [403, 158] on button "Audit Log" at bounding box center [395, 155] width 57 height 51
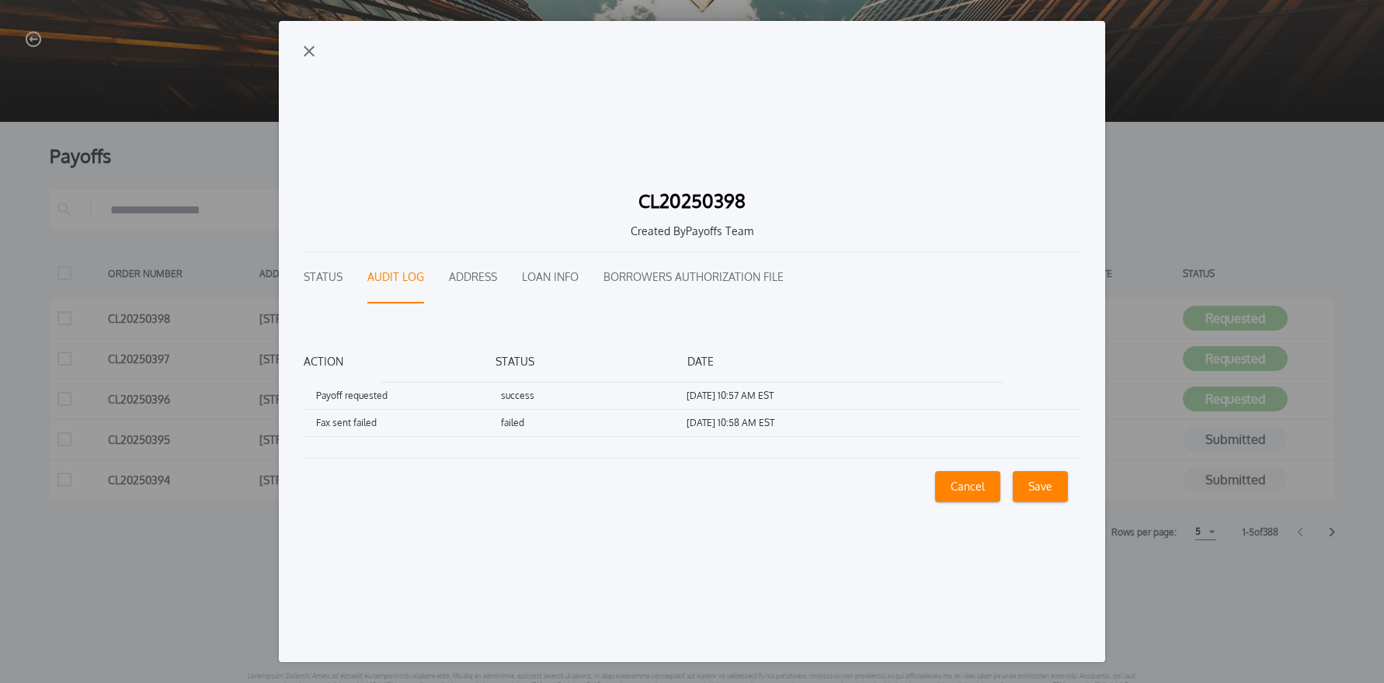
click at [314, 52] on div "CL20250398 Created By Payoffs Team Status Audit Log Address Loan Info Borrowers…" at bounding box center [692, 341] width 826 height 641
click at [313, 52] on img "button" at bounding box center [309, 51] width 11 height 11
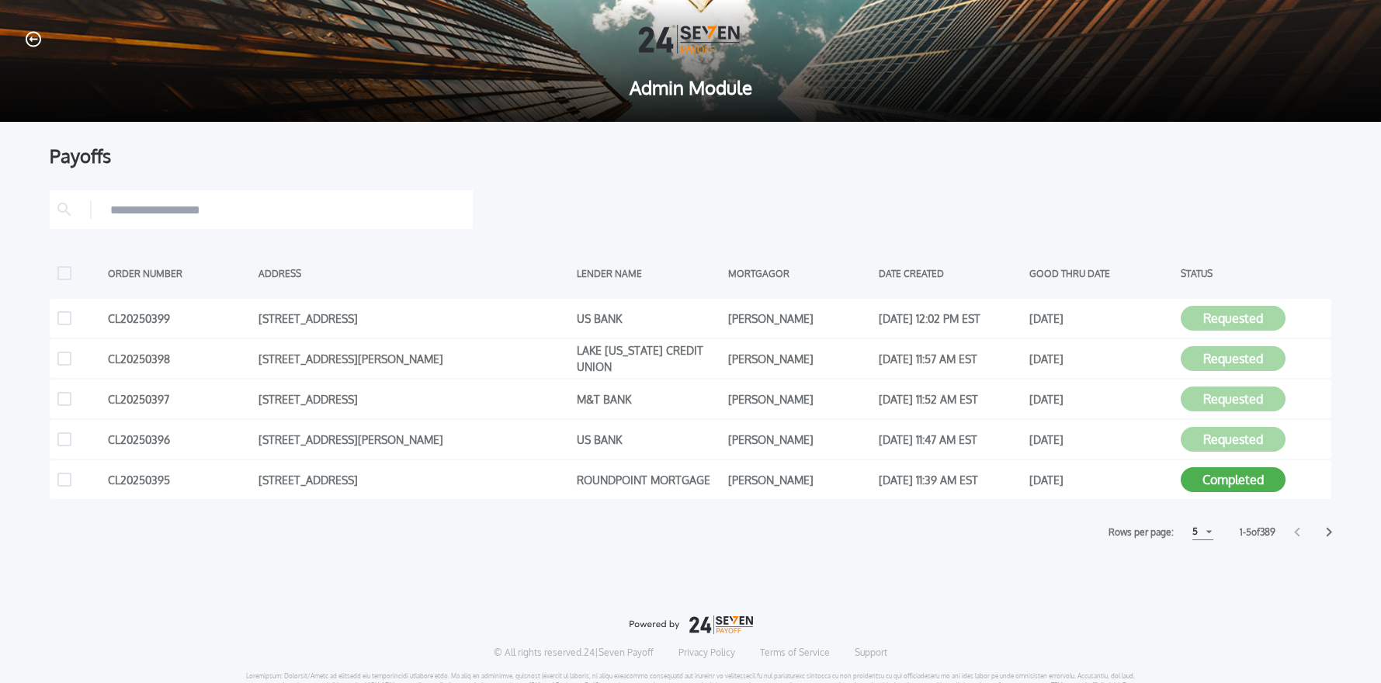
click at [304, 221] on input "text" at bounding box center [287, 209] width 355 height 23
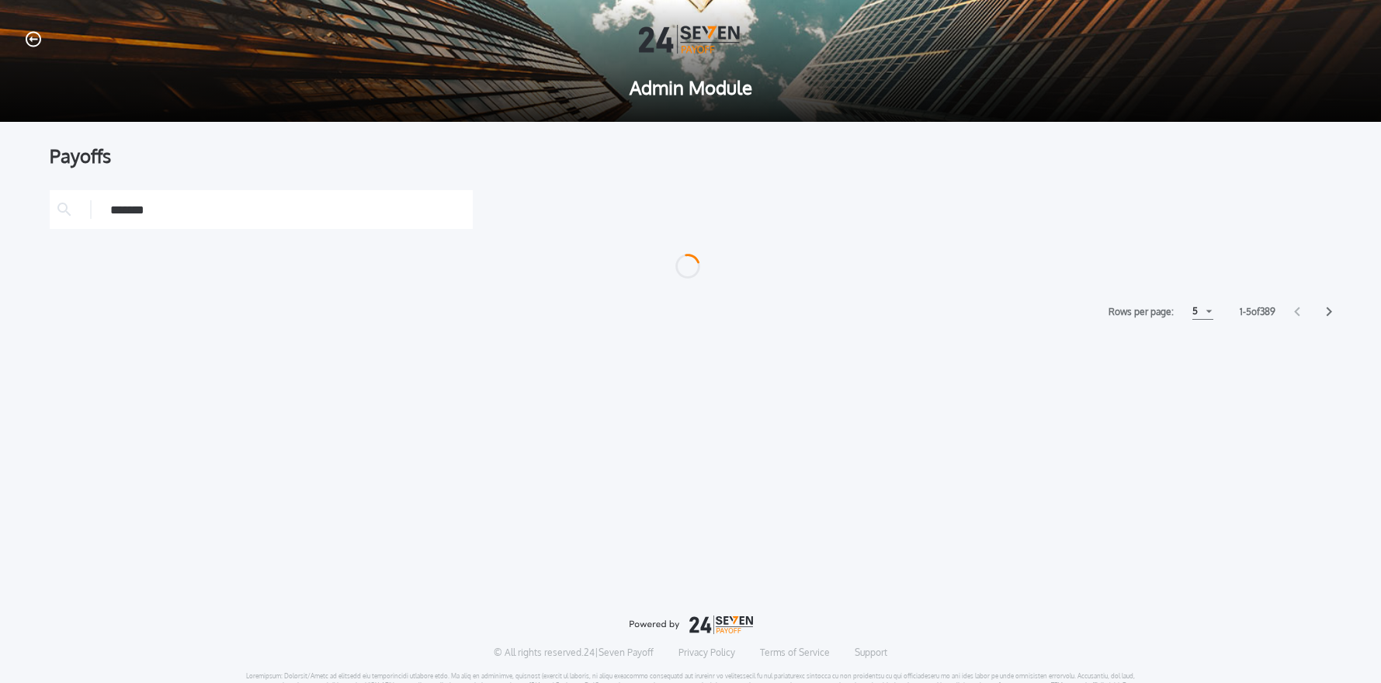
type input "*******"
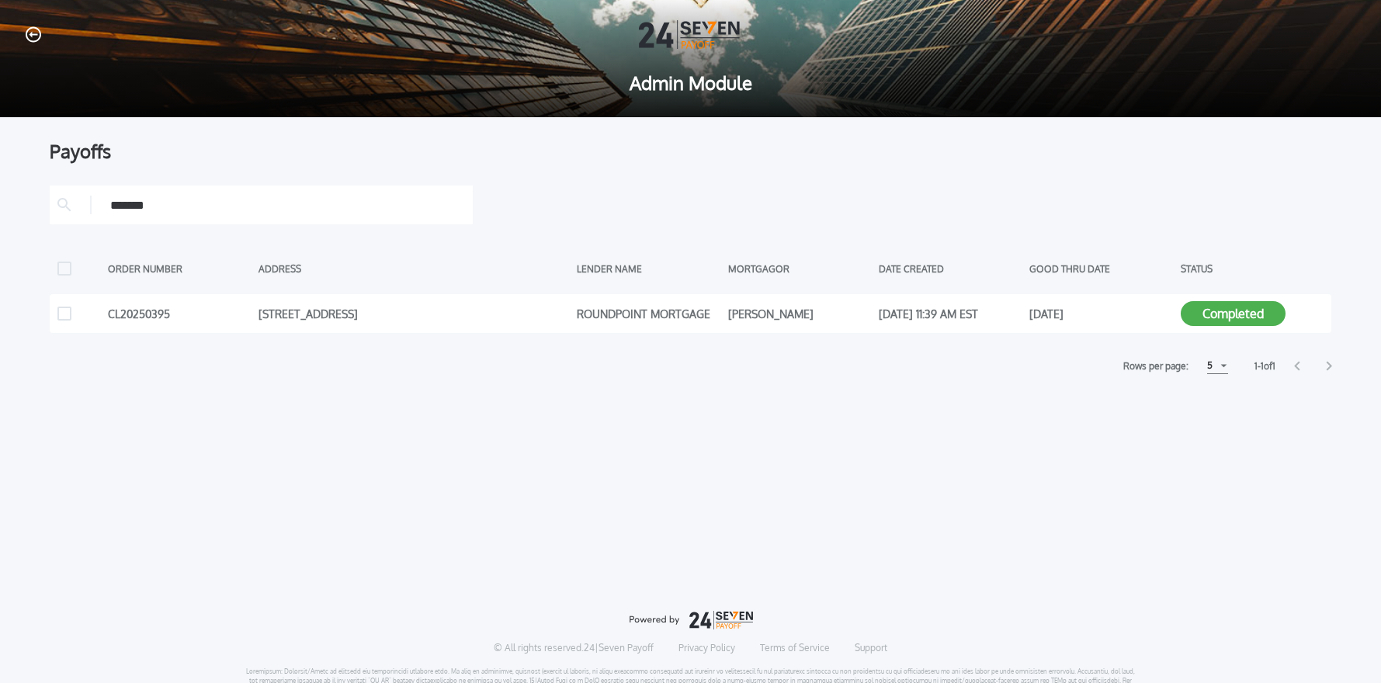
scroll to position [2, 0]
